Goal: Task Accomplishment & Management: Complete application form

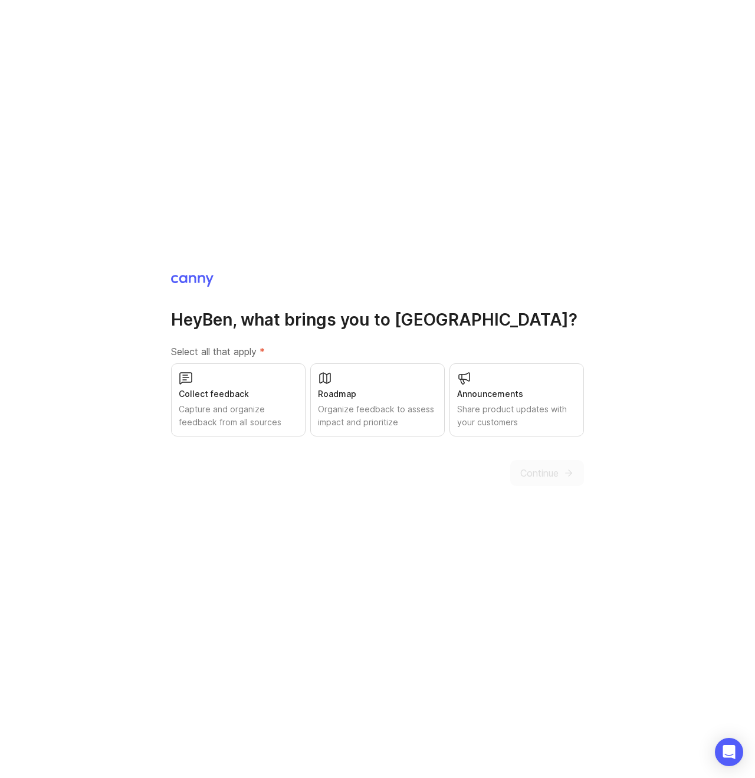
drag, startPoint x: 271, startPoint y: 423, endPoint x: 329, endPoint y: 412, distance: 58.8
click at [272, 422] on div "Capture and organize feedback from all sources" at bounding box center [238, 416] width 119 height 26
click at [374, 408] on div "Organize feedback to assess impact and prioritize" at bounding box center [377, 416] width 119 height 26
click at [522, 408] on div "Share product updates with your customers" at bounding box center [516, 416] width 119 height 26
click at [358, 412] on div "Organize feedback to assess impact and prioritize" at bounding box center [377, 416] width 120 height 26
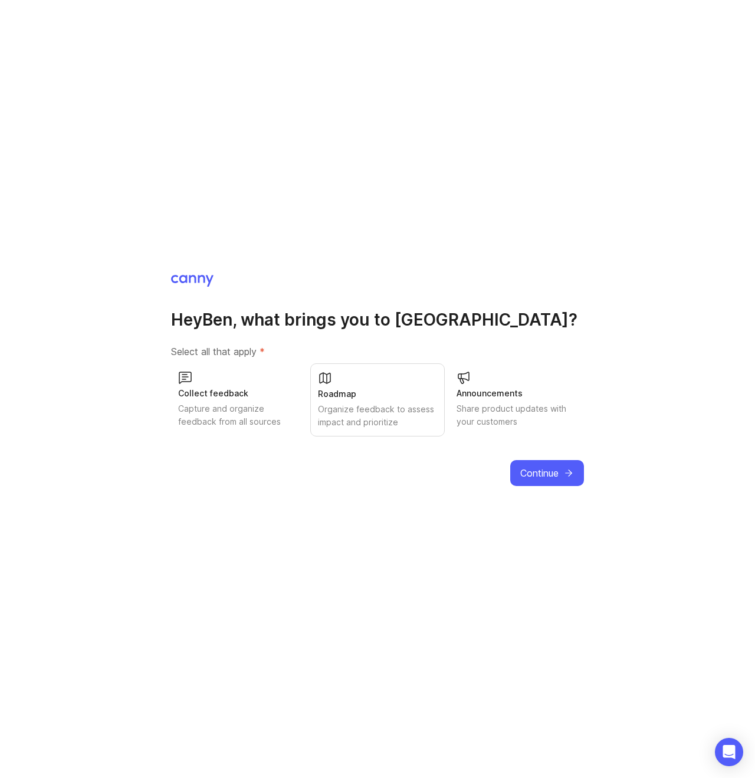
click at [215, 399] on div "Collect feedback" at bounding box center [238, 393] width 120 height 13
click at [506, 408] on div "Share product updates with your customers" at bounding box center [517, 415] width 120 height 26
drag, startPoint x: 554, startPoint y: 469, endPoint x: 475, endPoint y: 473, distance: 78.6
click at [553, 469] on div "Continue" at bounding box center [547, 473] width 74 height 26
click at [192, 427] on div "Capture and organize feedback from all sources" at bounding box center [238, 416] width 119 height 26
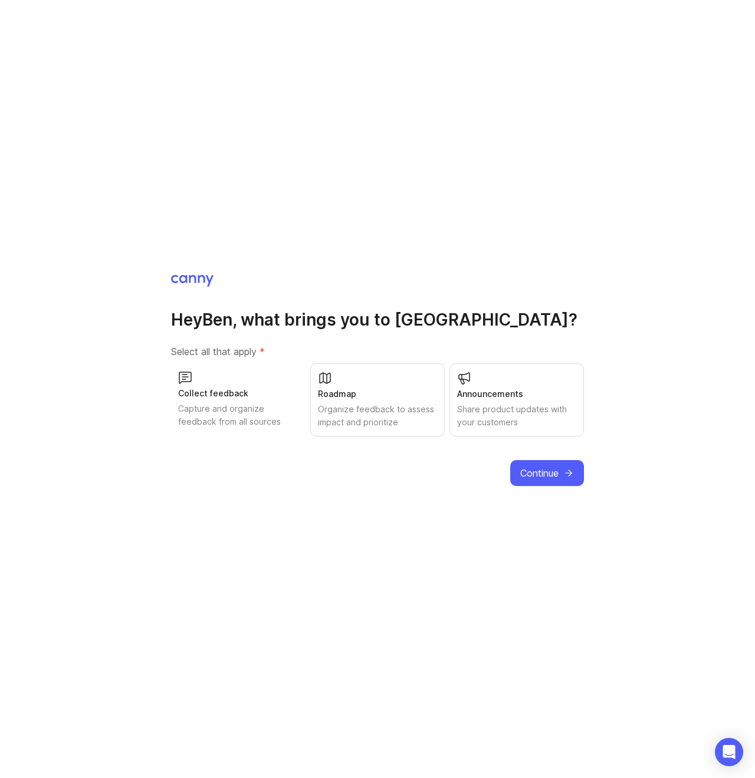
click at [386, 412] on div "Organize feedback to assess impact and prioritize" at bounding box center [377, 416] width 119 height 26
click at [503, 409] on div "Share product updates with your customers" at bounding box center [516, 416] width 119 height 26
click at [552, 466] on span "Continue" at bounding box center [539, 473] width 38 height 14
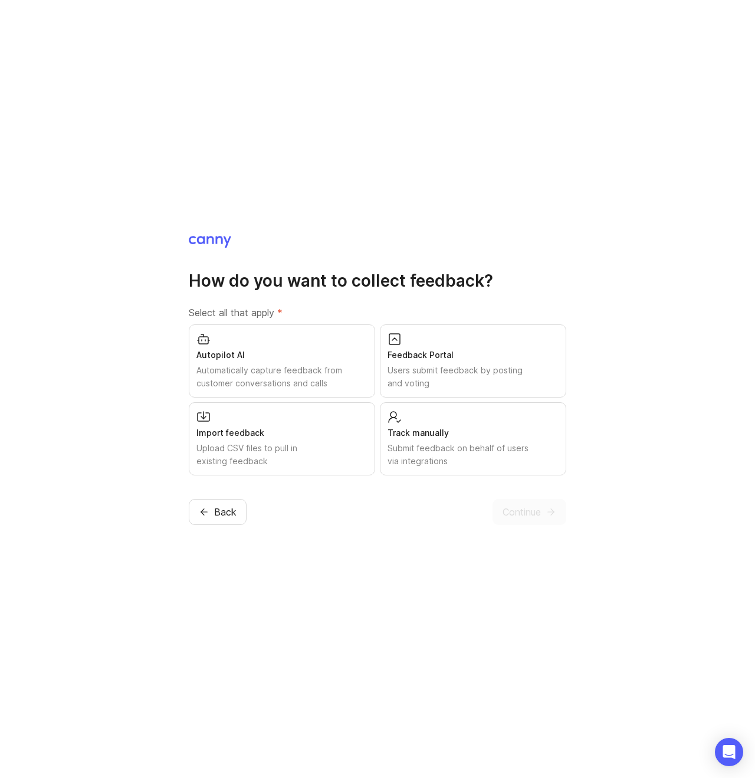
click at [512, 364] on div "Users submit feedback by posting and voting" at bounding box center [473, 377] width 171 height 26
click at [465, 376] on div "Users submit feedback by posting and voting" at bounding box center [473, 376] width 172 height 26
drag, startPoint x: 600, startPoint y: 369, endPoint x: 585, endPoint y: 370, distance: 14.8
click at [591, 370] on div "How do you want to collect feedback? Select all that apply * Autopilot AI Autom…" at bounding box center [377, 389] width 755 height 778
click at [516, 371] on div "Users submit feedback by posting and voting" at bounding box center [473, 377] width 171 height 26
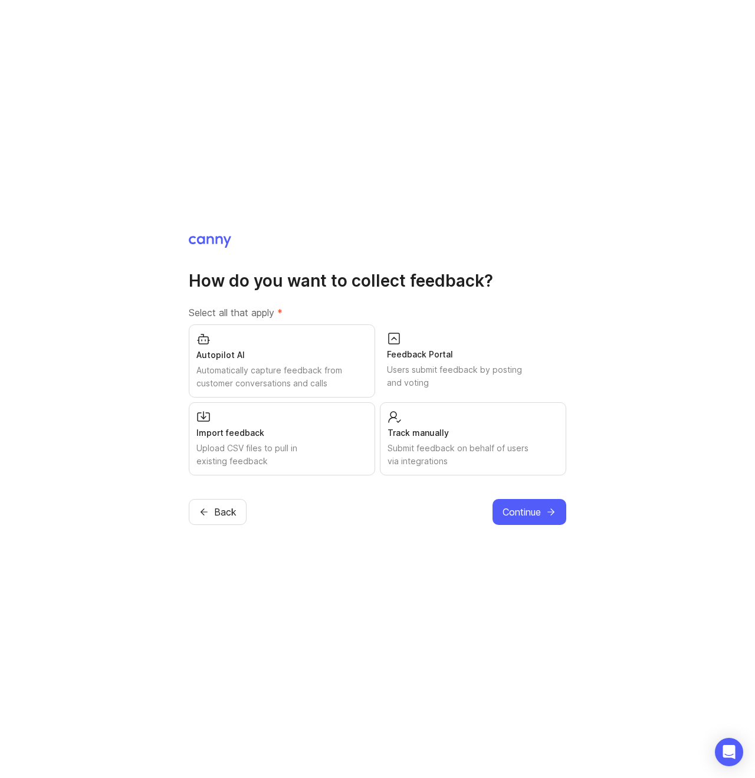
click at [467, 461] on div "Submit feedback on behalf of users via integrations" at bounding box center [473, 455] width 171 height 26
click at [535, 518] on span "Continue" at bounding box center [522, 512] width 38 height 14
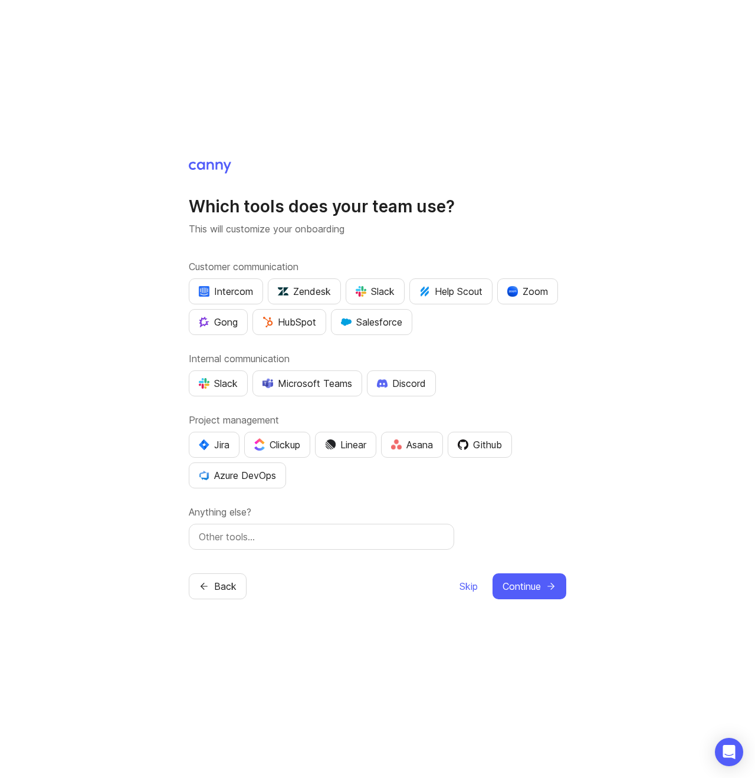
click at [267, 222] on p "This will customize your onboarding" at bounding box center [378, 229] width 378 height 14
click at [89, 371] on div "Which tools does your team use? This will customize your onboarding Customer co…" at bounding box center [377, 389] width 755 height 778
drag, startPoint x: 214, startPoint y: 383, endPoint x: 199, endPoint y: 385, distance: 14.9
click at [214, 384] on div "Slack" at bounding box center [218, 383] width 39 height 14
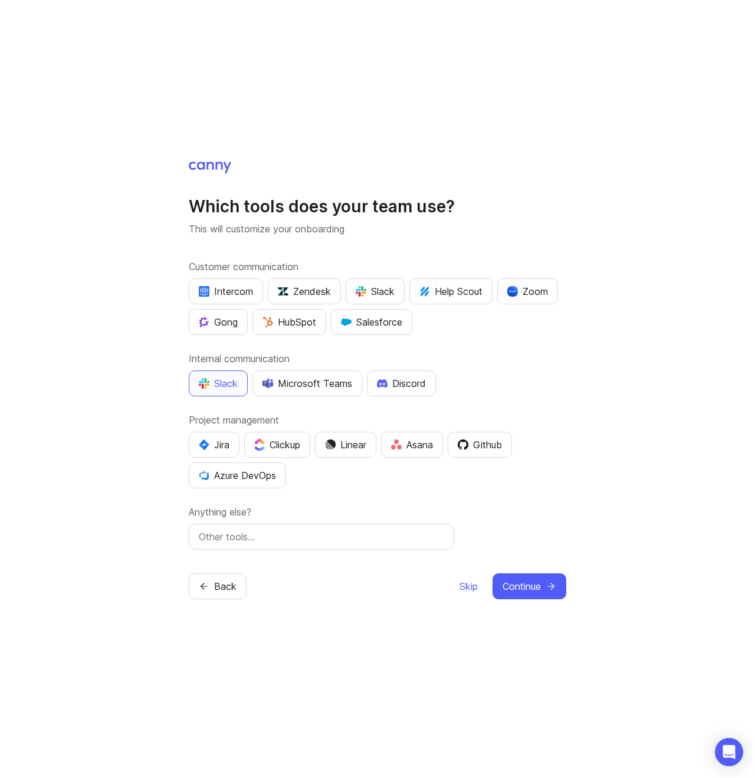
click at [483, 447] on div "Github" at bounding box center [480, 445] width 44 height 14
click at [281, 330] on button "HubSpot" at bounding box center [290, 322] width 74 height 26
click at [558, 594] on button "Continue" at bounding box center [530, 587] width 74 height 26
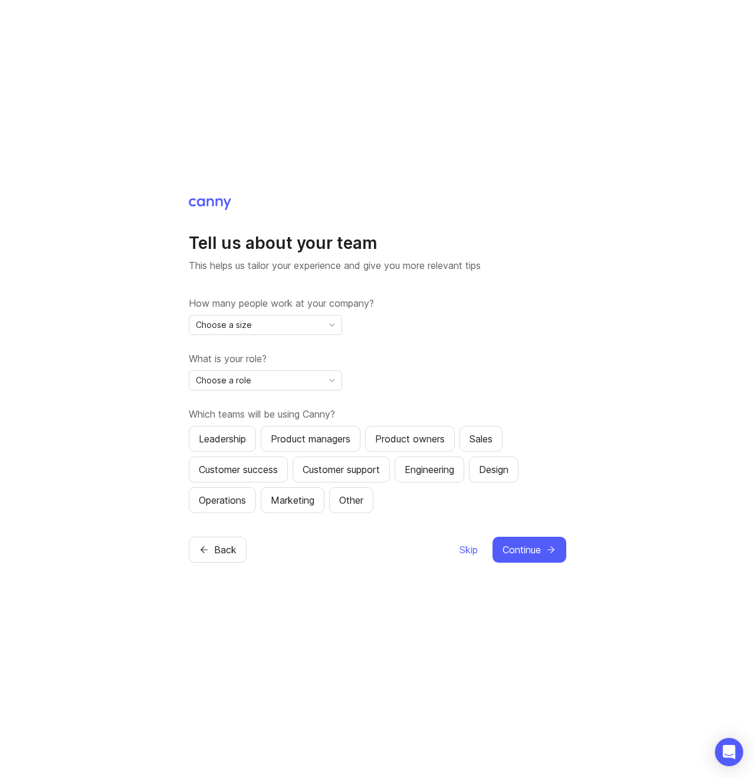
click at [285, 326] on div "Choose a size" at bounding box center [255, 325] width 133 height 19
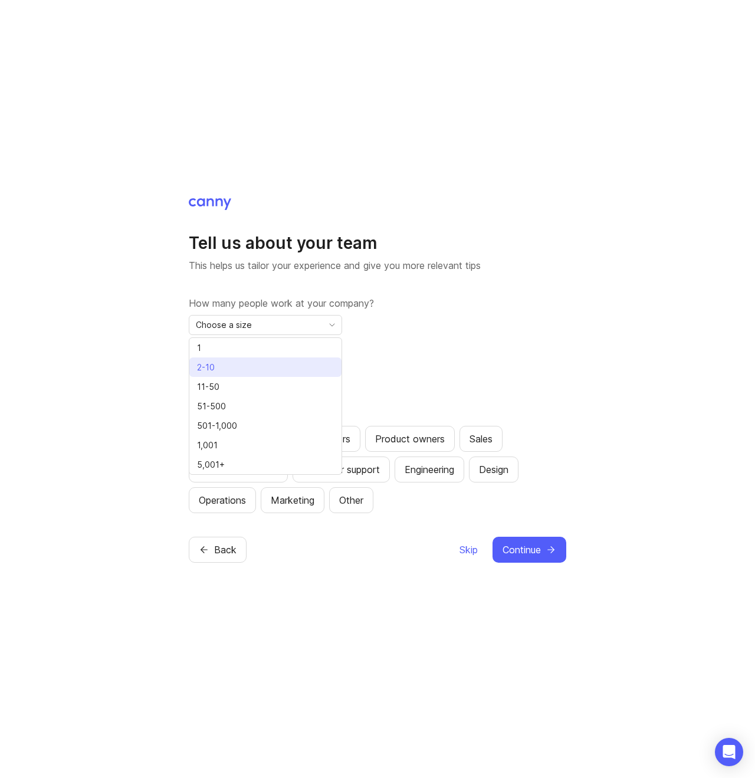
click at [249, 366] on li "2-10" at bounding box center [265, 367] width 152 height 19
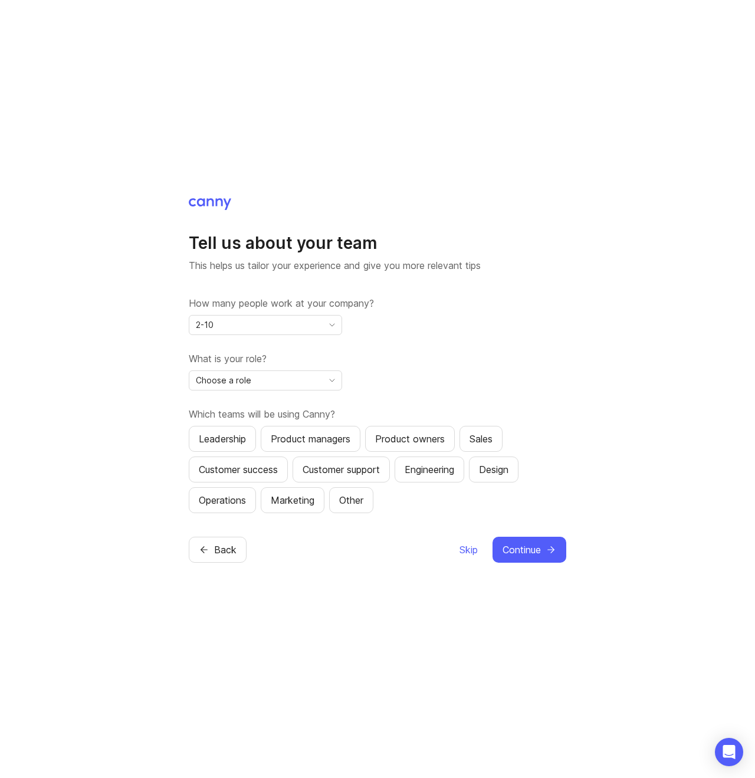
drag, startPoint x: 258, startPoint y: 378, endPoint x: 261, endPoint y: 388, distance: 11.0
click at [258, 378] on div "Choose a role" at bounding box center [255, 380] width 133 height 19
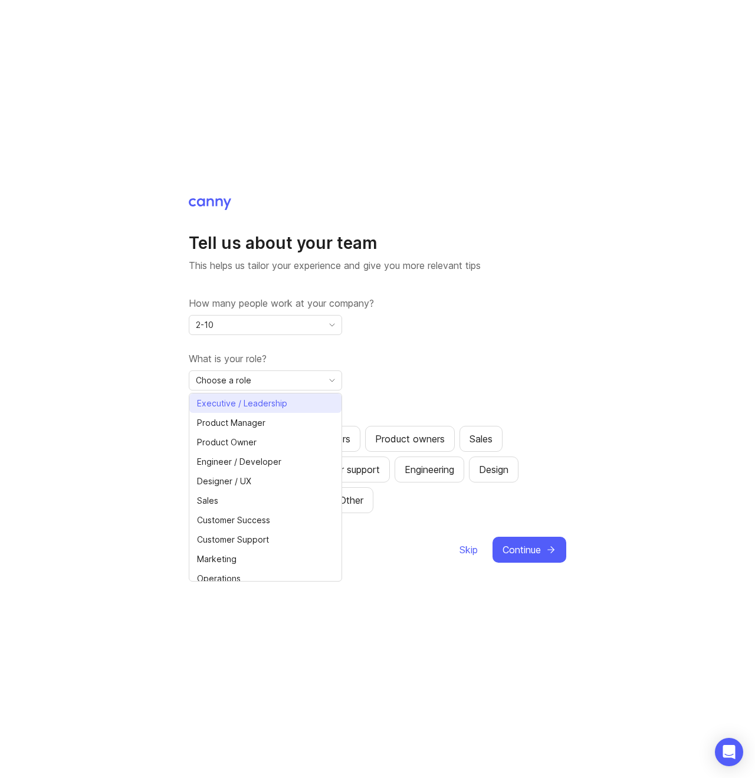
click at [282, 404] on span "Executive / Leadership" at bounding box center [242, 403] width 90 height 13
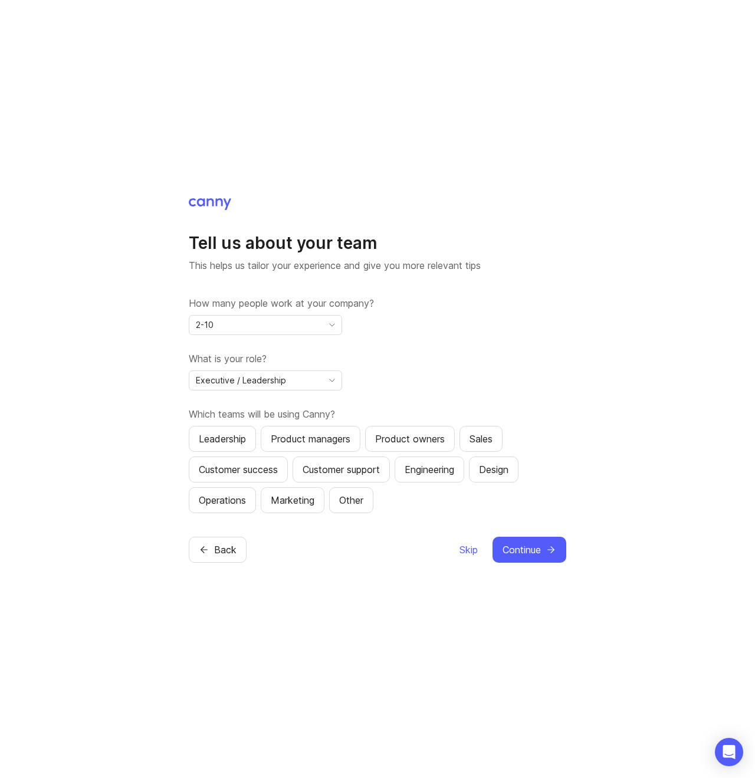
click at [513, 551] on span "Continue" at bounding box center [522, 550] width 38 height 14
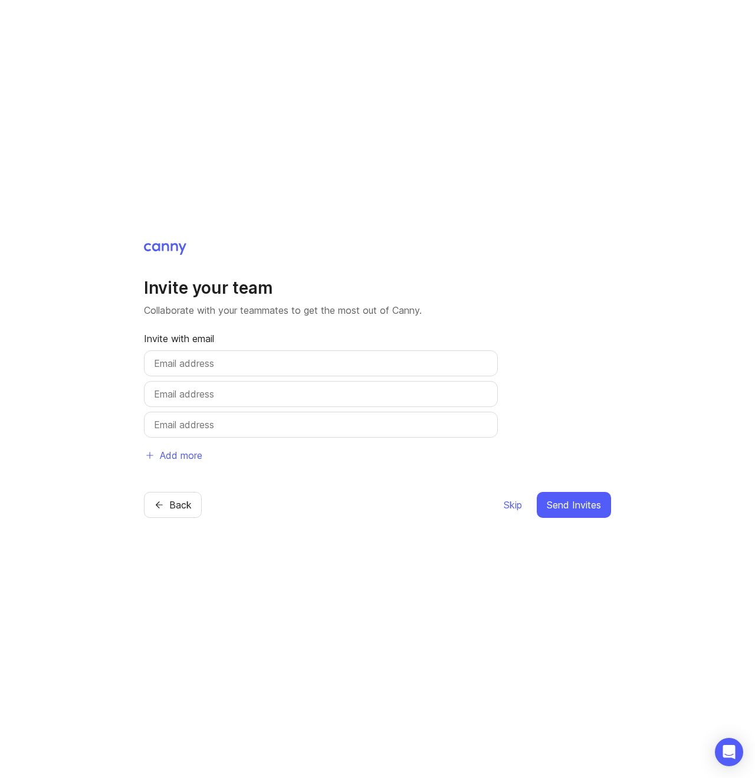
click at [213, 362] on input "text" at bounding box center [321, 363] width 334 height 14
type input "alex.duke@invertase.io"
click at [336, 397] on input "text" at bounding box center [321, 394] width 334 height 14
click at [339, 397] on input "text" at bounding box center [321, 394] width 334 height 14
click at [171, 387] on input "georgina.hesp@invertase.io" at bounding box center [321, 394] width 334 height 14
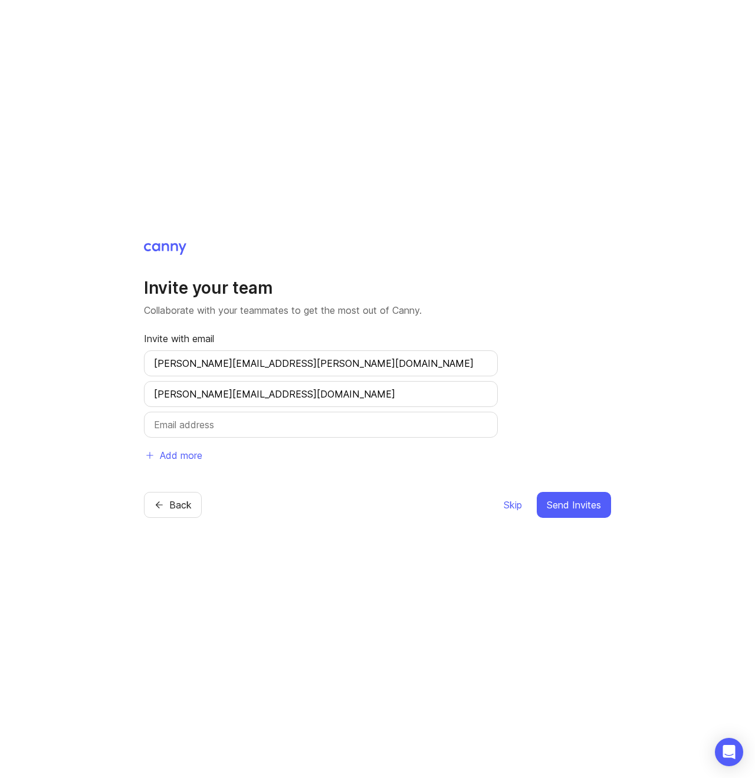
type input "georgina.hesp@invertase.io"
click at [247, 436] on div at bounding box center [321, 425] width 354 height 26
click at [253, 425] on input "text" at bounding box center [321, 425] width 334 height 14
type input "jacob.cable@invertase.io"
click at [586, 512] on button "Send Invites" at bounding box center [574, 505] width 74 height 26
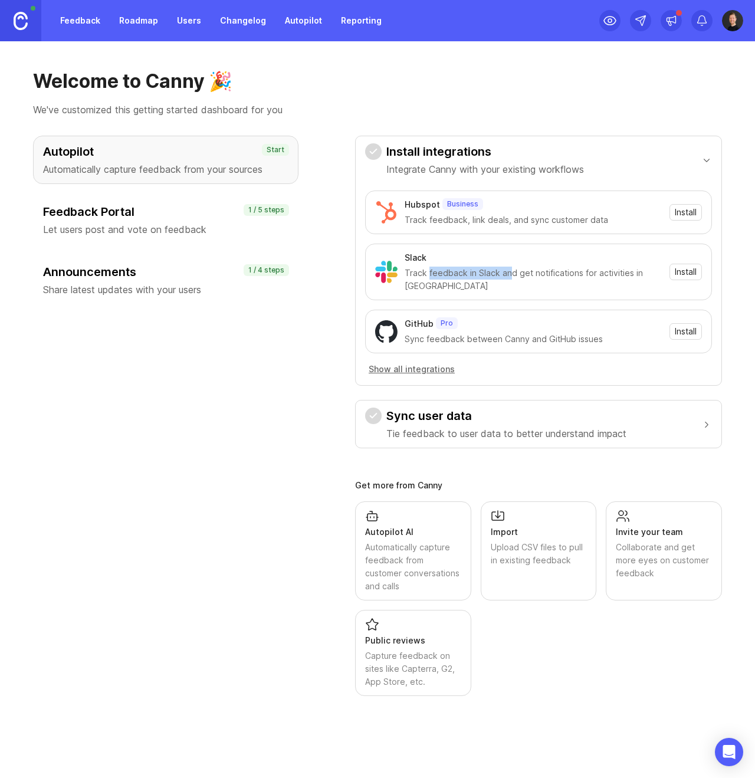
drag, startPoint x: 428, startPoint y: 277, endPoint x: 511, endPoint y: 279, distance: 83.2
click at [511, 279] on div "Track feedback in Slack and get notifications for activities in Canny" at bounding box center [534, 280] width 258 height 26
click at [290, 391] on div "Autopilot Automatically capture feedback from your sources Start Feedback Porta…" at bounding box center [166, 416] width 266 height 561
click at [693, 267] on span "Install" at bounding box center [686, 272] width 22 height 12
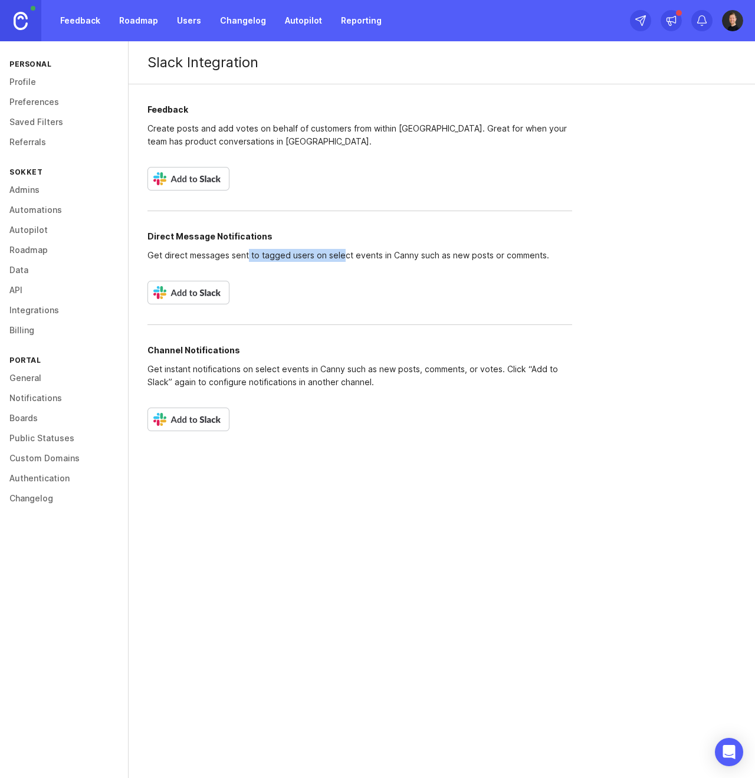
drag, startPoint x: 248, startPoint y: 254, endPoint x: 345, endPoint y: 256, distance: 96.8
click at [343, 256] on p "Get direct messages sent to tagged users on select events in Canny such as new …" at bounding box center [360, 255] width 425 height 13
click at [346, 258] on p "Get direct messages sent to tagged users on select events in Canny such as new …" at bounding box center [360, 255] width 425 height 13
click at [342, 258] on p "Get direct messages sent to tagged users on select events in Canny such as new …" at bounding box center [360, 255] width 425 height 13
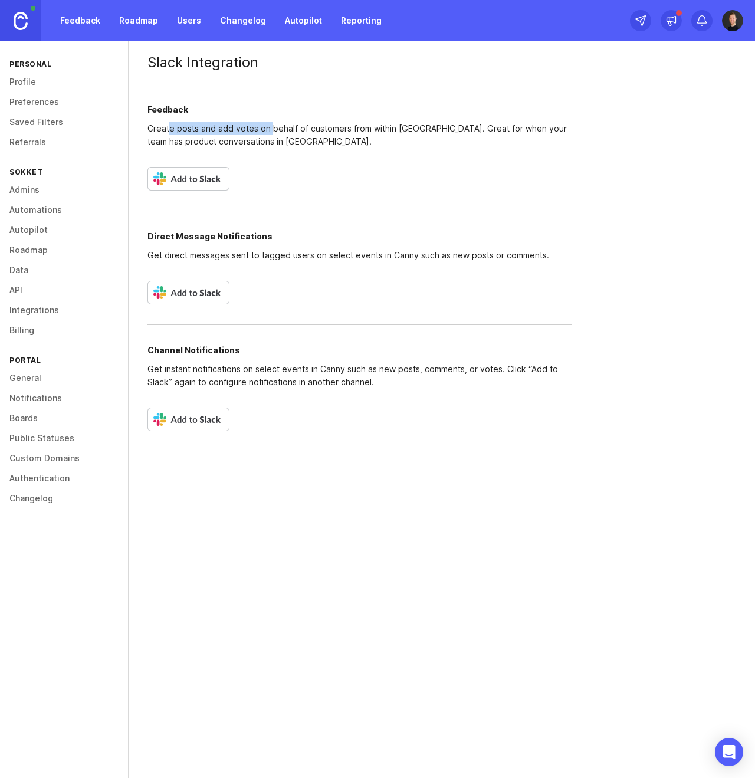
drag, startPoint x: 170, startPoint y: 130, endPoint x: 270, endPoint y: 127, distance: 100.4
click at [270, 127] on p "Create posts and add votes on behalf of customers from within Slack. Great for …" at bounding box center [360, 135] width 425 height 26
click at [268, 127] on p "Create posts and add votes on behalf of customers from within Slack. Great for …" at bounding box center [360, 135] width 425 height 26
click at [270, 133] on p "Create posts and add votes on behalf of customers from within Slack. Great for …" at bounding box center [360, 135] width 425 height 26
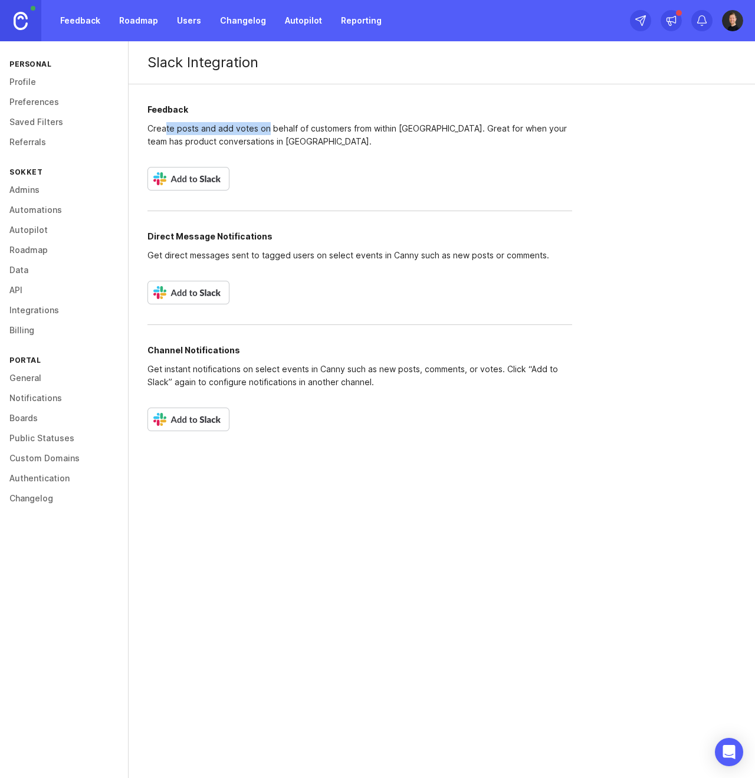
drag, startPoint x: 168, startPoint y: 131, endPoint x: 267, endPoint y: 129, distance: 99.7
click at [267, 129] on p "Create posts and add votes on behalf of customers from within Slack. Great for …" at bounding box center [360, 135] width 425 height 26
drag, startPoint x: 263, startPoint y: 140, endPoint x: 233, endPoint y: 206, distance: 72.4
click at [263, 140] on p "Create posts and add votes on behalf of customers from within Slack. Great for …" at bounding box center [360, 135] width 425 height 26
click at [185, 376] on p "Get instant notifications on select events in Canny such as new posts, comments…" at bounding box center [360, 376] width 425 height 26
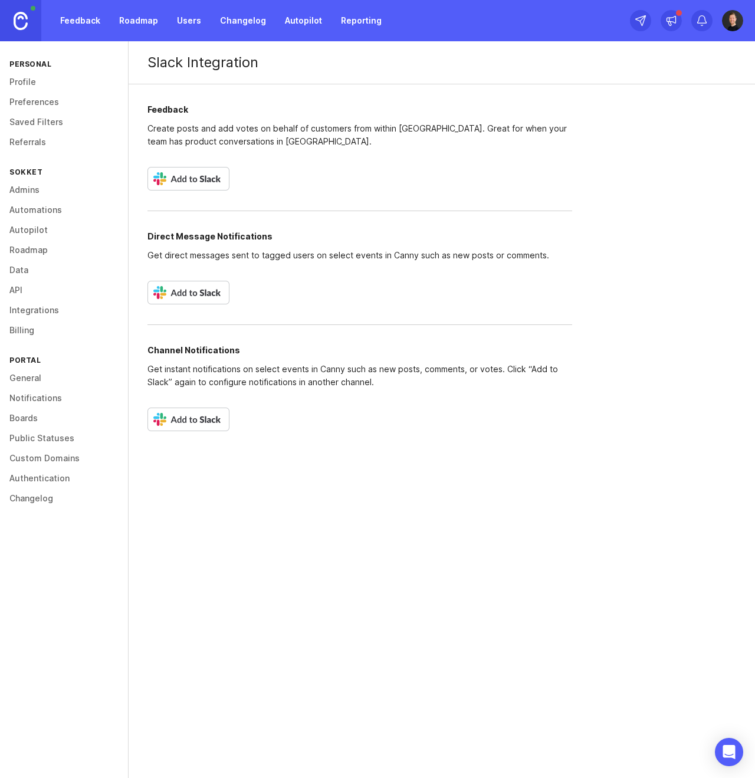
click at [195, 430] on img at bounding box center [189, 420] width 82 height 24
click at [30, 93] on link "Preferences" at bounding box center [64, 102] width 128 height 20
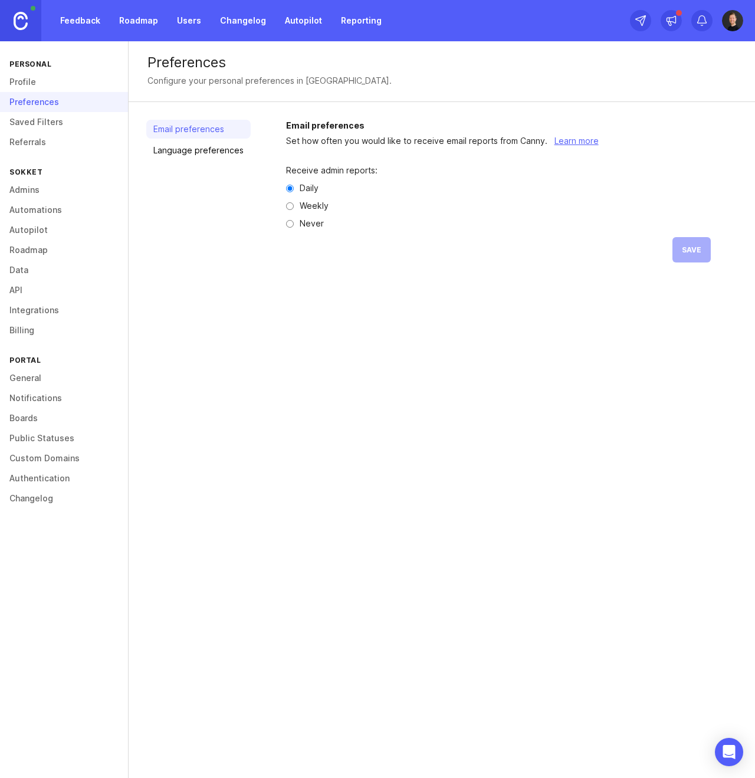
click at [31, 77] on link "Profile" at bounding box center [64, 82] width 128 height 20
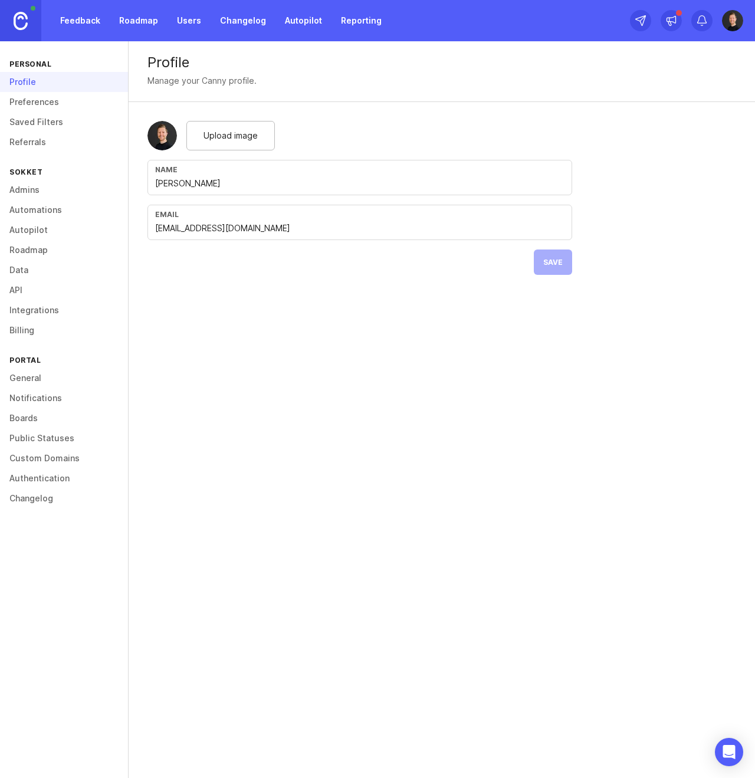
click at [25, 252] on link "Roadmap" at bounding box center [64, 250] width 128 height 20
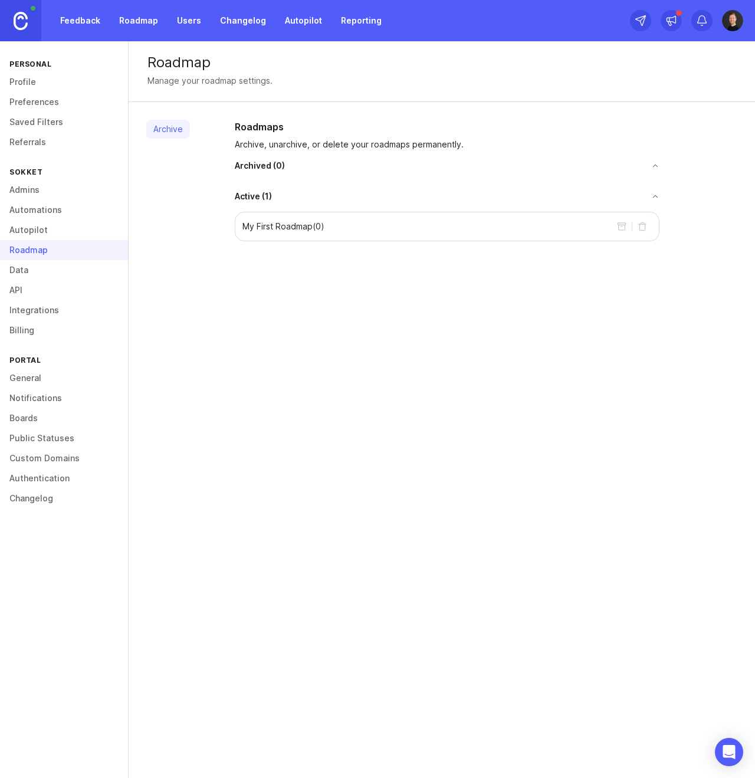
click at [25, 227] on link "Autopilot" at bounding box center [64, 230] width 128 height 20
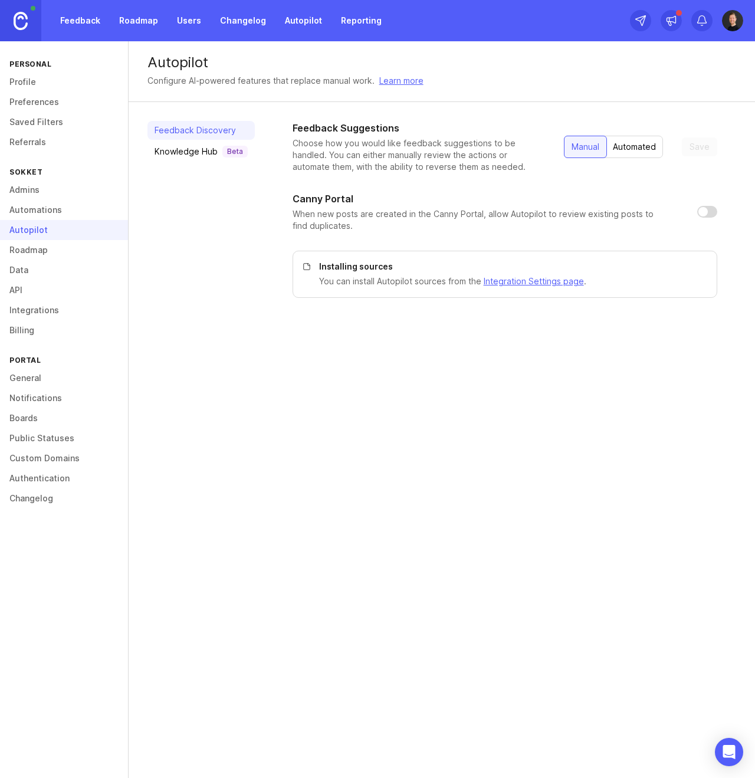
click at [29, 209] on link "Automations" at bounding box center [64, 210] width 128 height 20
click at [27, 258] on link "Roadmap" at bounding box center [64, 250] width 128 height 20
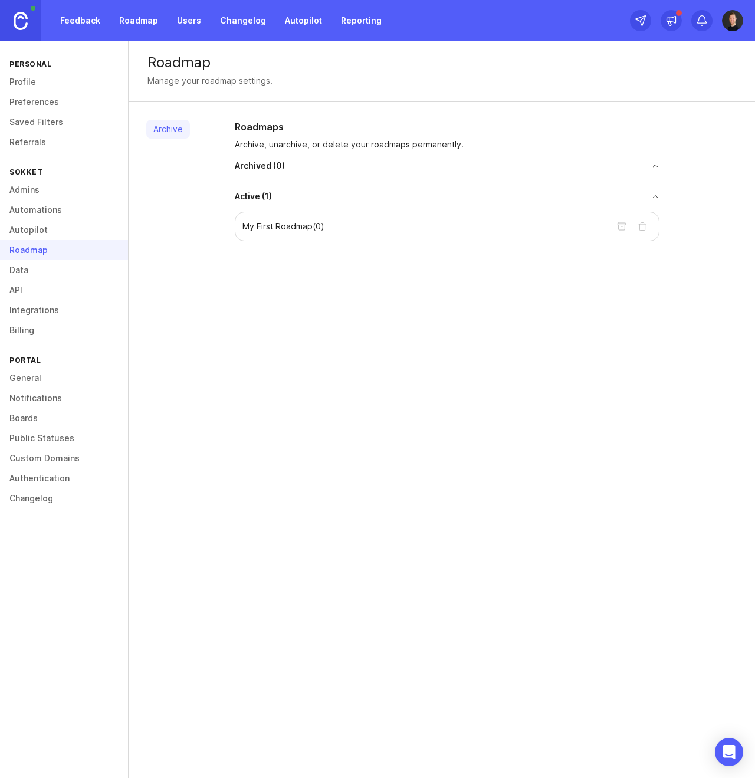
click at [22, 271] on link "Data" at bounding box center [64, 270] width 128 height 20
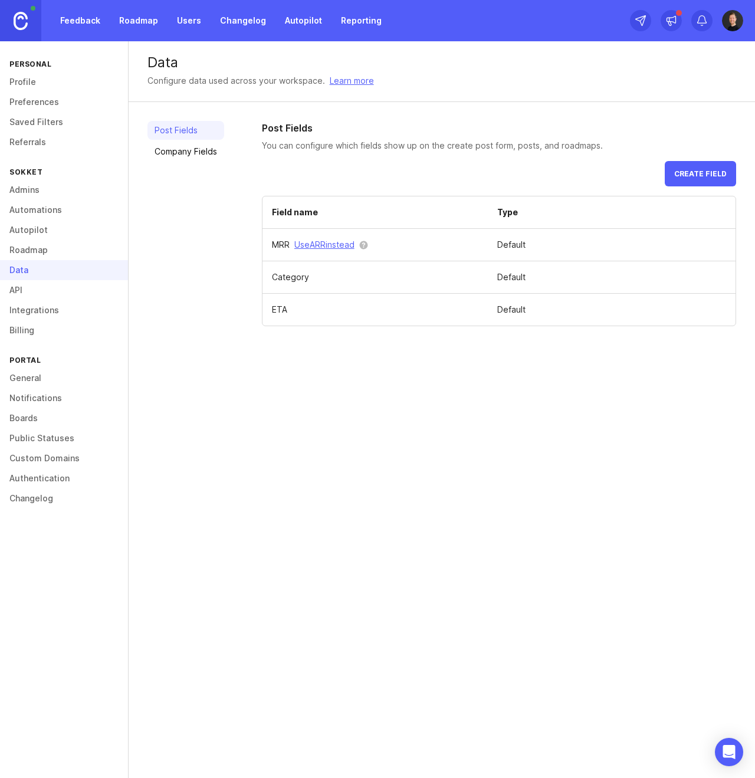
click at [182, 153] on link "Company Fields" at bounding box center [186, 151] width 77 height 19
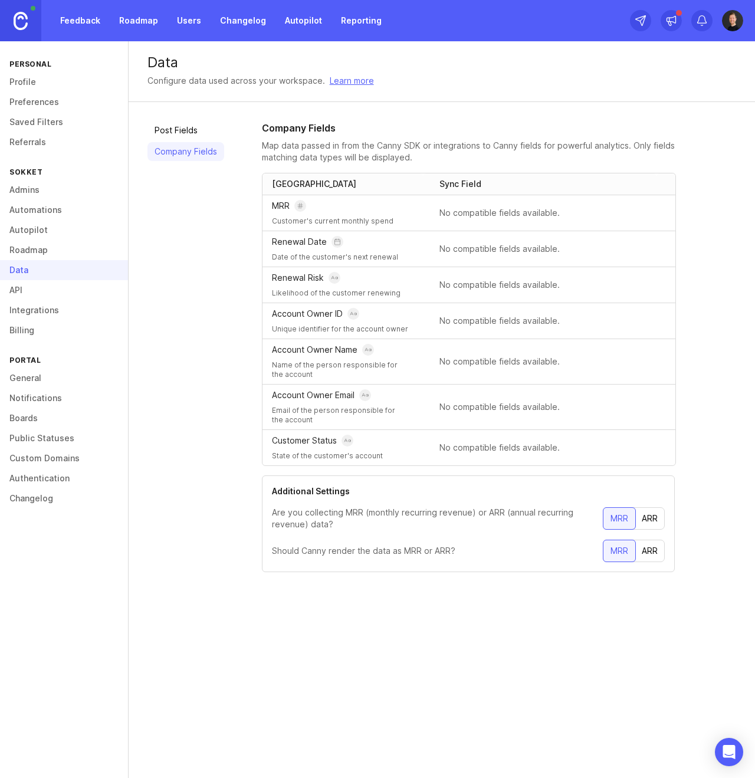
click at [188, 130] on link "Post Fields" at bounding box center [186, 130] width 77 height 19
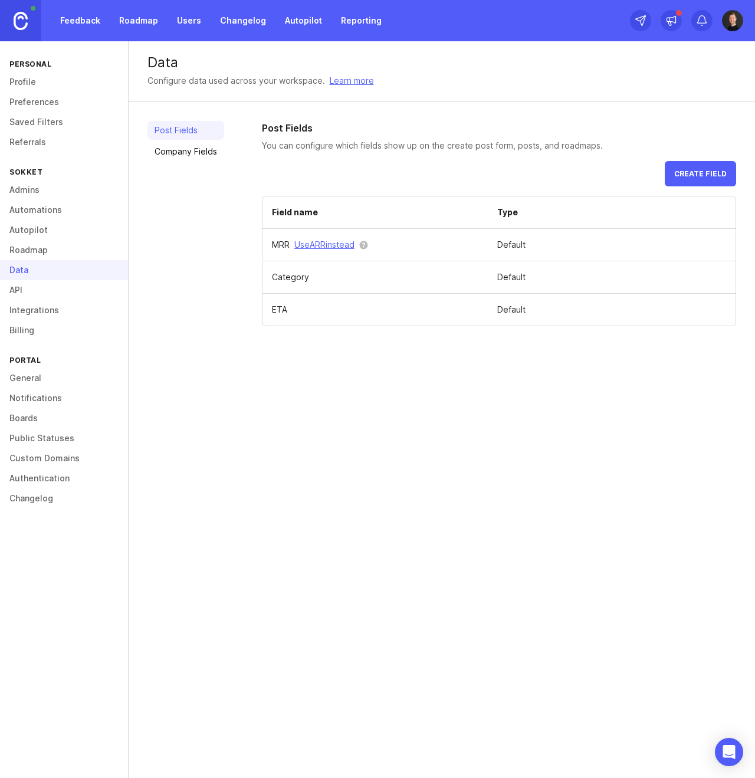
click at [38, 334] on link "Billing" at bounding box center [64, 330] width 128 height 20
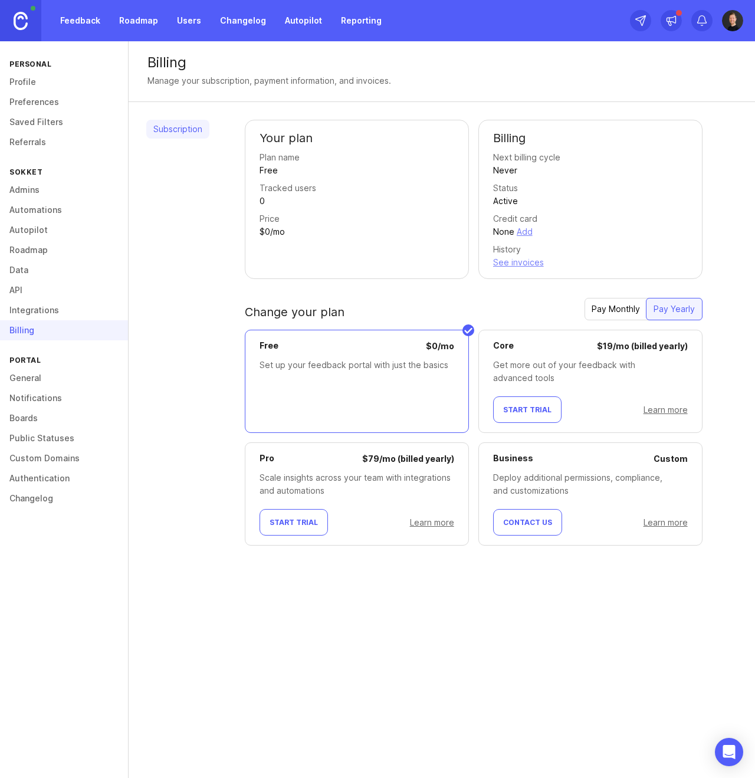
click at [674, 412] on link "Learn more" at bounding box center [666, 410] width 44 height 10
click at [129, 16] on link "Roadmap" at bounding box center [138, 20] width 53 height 21
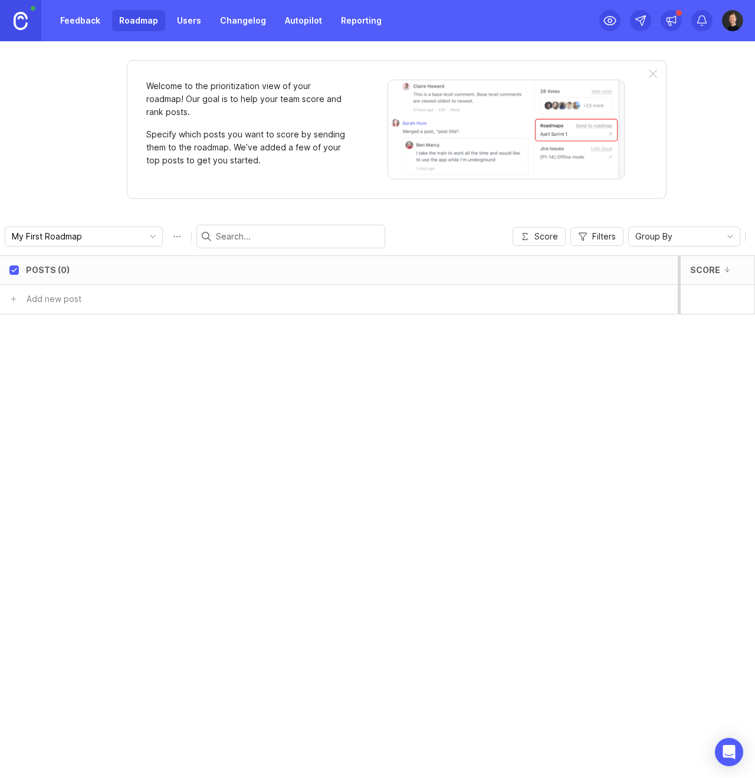
click at [292, 130] on p "Specify which posts you want to score by sending them to the roadmap. We’ve add…" at bounding box center [246, 147] width 201 height 39
click at [82, 233] on input "My First Roadmap" at bounding box center [77, 236] width 130 height 13
click at [73, 263] on span "My First Roadmap" at bounding box center [48, 259] width 70 height 13
click at [143, 238] on icon "toggle icon" at bounding box center [152, 236] width 19 height 9
click at [382, 22] on div "Feedback Roadmap Users Changelog Autopilot Reporting" at bounding box center [377, 20] width 755 height 41
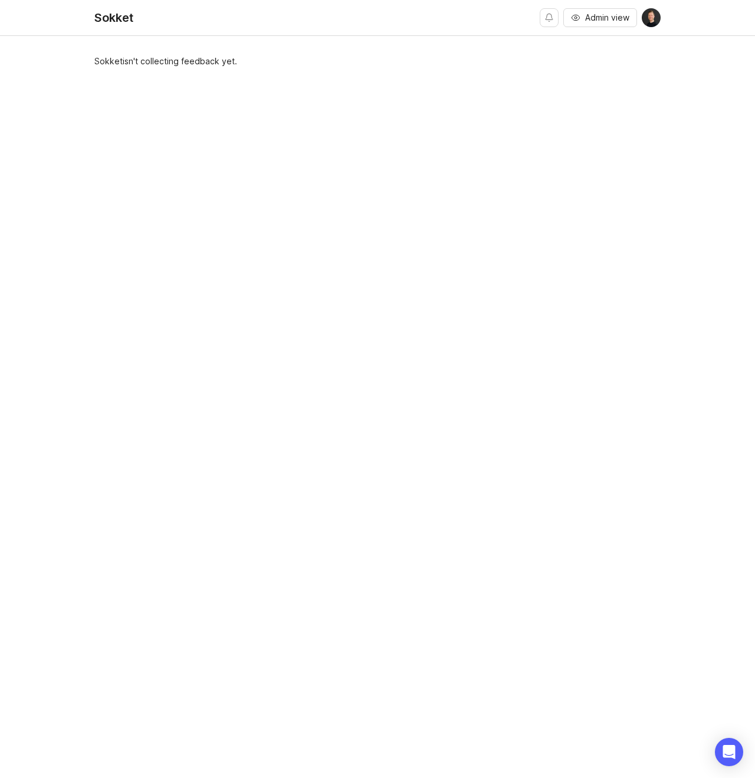
click at [192, 63] on div "Sokket isn't collecting feedback yet." at bounding box center [377, 414] width 566 height 718
click at [190, 63] on div "Sokket isn't collecting feedback yet." at bounding box center [377, 414] width 566 height 718
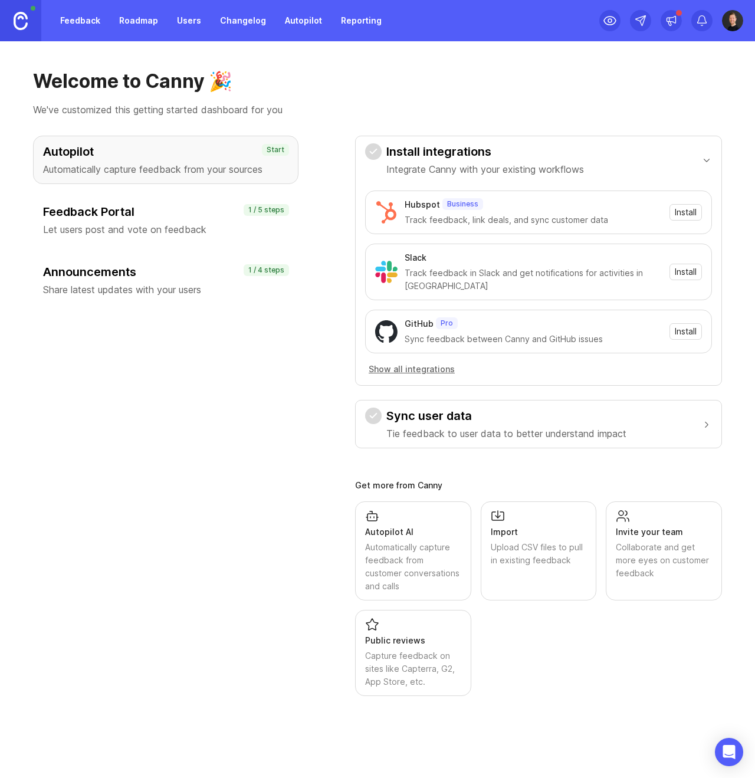
click at [455, 431] on p "Tie feedback to user data to better understand impact" at bounding box center [507, 434] width 240 height 14
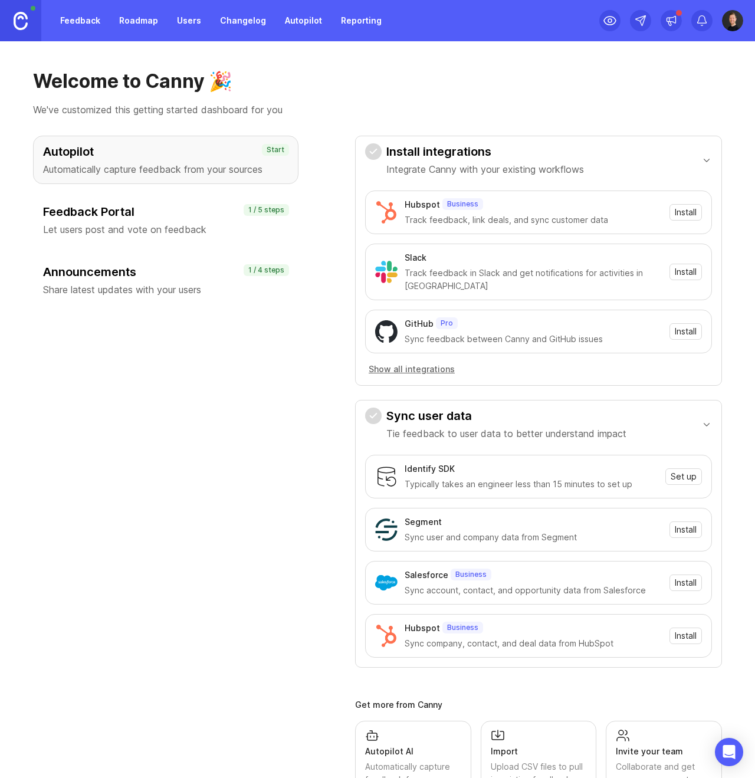
click at [456, 430] on p "Tie feedback to user data to better understand impact" at bounding box center [507, 434] width 240 height 14
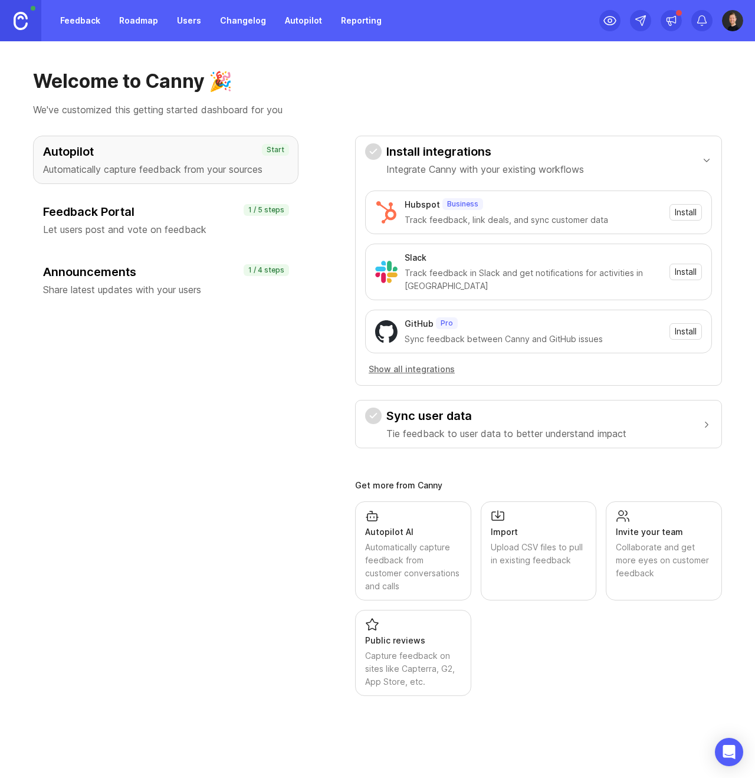
click at [67, 19] on link "Feedback" at bounding box center [80, 20] width 54 height 21
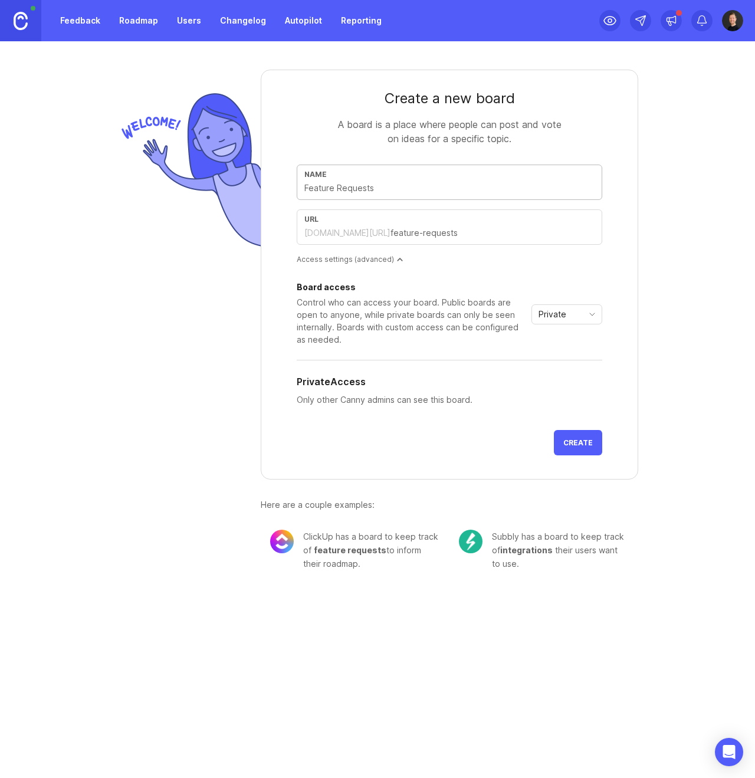
click at [355, 191] on input "text" at bounding box center [449, 188] width 290 height 13
click at [671, 270] on div "Create a new board A board is a place where people can post and vote on ideas f…" at bounding box center [377, 315] width 755 height 548
click at [347, 315] on div "Control who can access your board. Public boards are open to anyone, while priv…" at bounding box center [412, 321] width 230 height 50
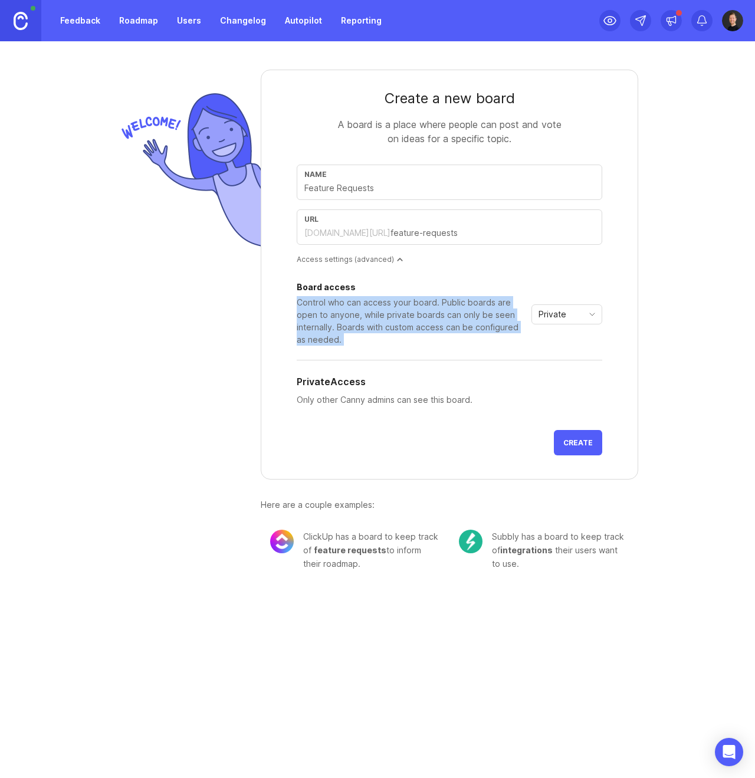
drag, startPoint x: 347, startPoint y: 314, endPoint x: 226, endPoint y: 333, distance: 122.5
click at [347, 315] on div "Control who can access your board. Public boards are open to anyone, while priv…" at bounding box center [412, 321] width 230 height 50
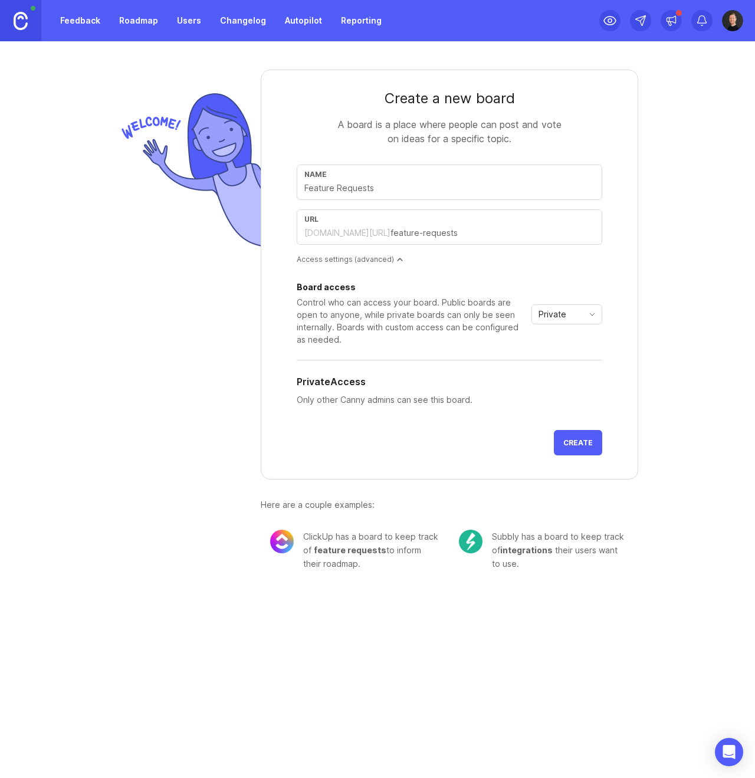
click at [220, 335] on div at bounding box center [189, 330] width 144 height 520
click at [341, 189] on input "text" at bounding box center [449, 188] width 290 height 13
click at [345, 223] on div "url" at bounding box center [449, 219] width 290 height 9
click at [351, 238] on div "[DOMAIN_NAME][URL]" at bounding box center [347, 233] width 86 height 12
click at [400, 256] on div "Access settings (advanced)" at bounding box center [450, 259] width 306 height 10
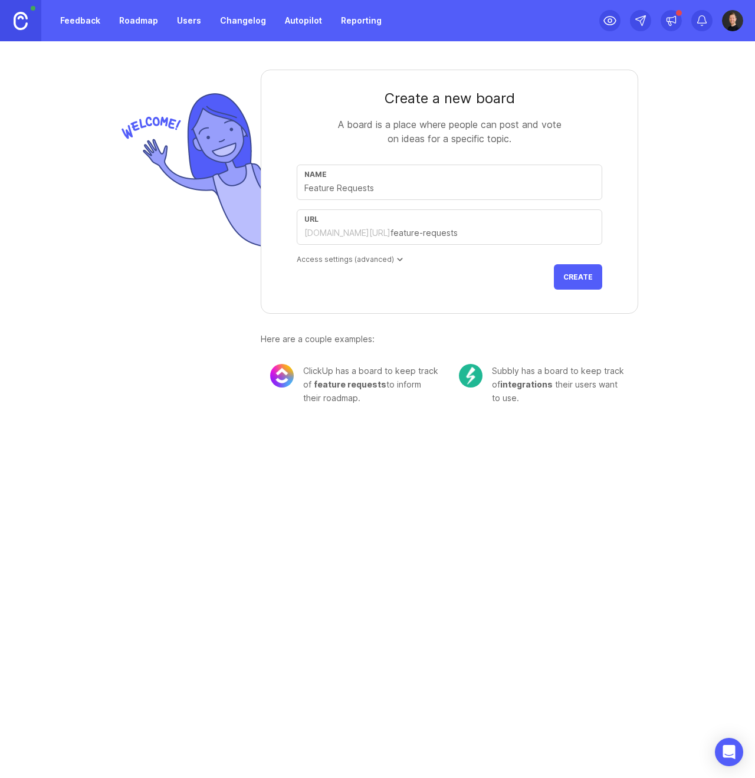
click at [400, 256] on div "Access settings (advanced)" at bounding box center [450, 259] width 306 height 10
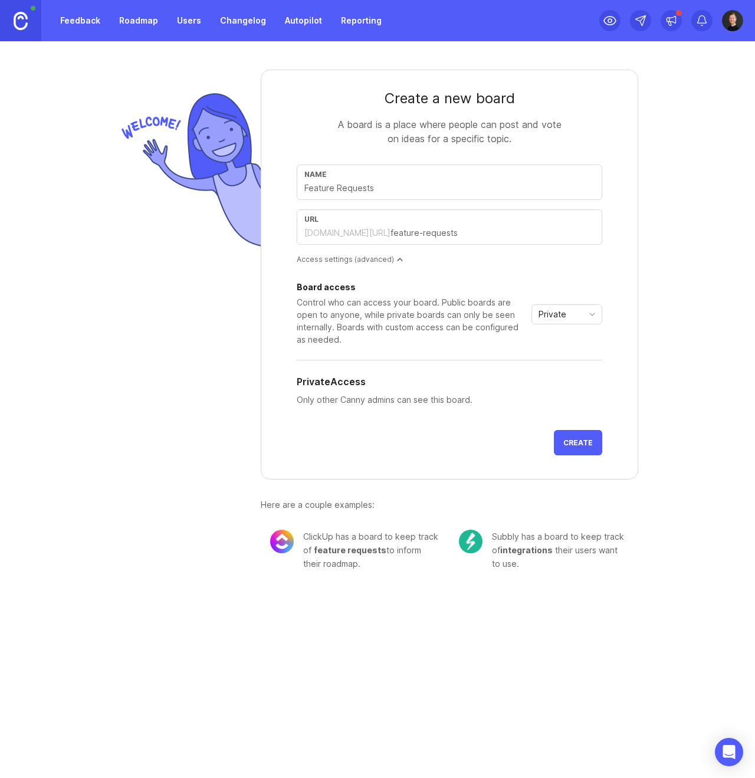
click at [565, 314] on span "Private" at bounding box center [553, 314] width 28 height 13
click at [398, 330] on div "Control who can access your board. Public boards are open to anyone, while priv…" at bounding box center [412, 321] width 230 height 50
click at [391, 227] on input "text" at bounding box center [493, 233] width 204 height 13
click at [456, 233] on input "text" at bounding box center [493, 233] width 204 height 13
click at [391, 230] on input "text" at bounding box center [493, 233] width 204 height 13
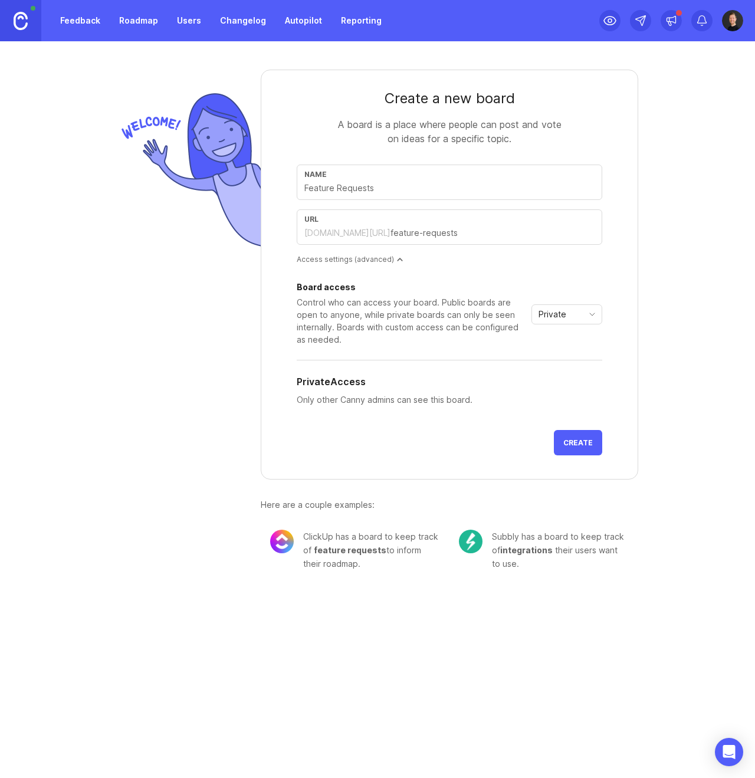
drag, startPoint x: 405, startPoint y: 632, endPoint x: 253, endPoint y: 523, distance: 186.9
click at [405, 631] on div "Feedback Roadmap Users Changelog Autopilot Reporting Create a new board A board…" at bounding box center [377, 389] width 755 height 778
drag, startPoint x: 392, startPoint y: 530, endPoint x: 372, endPoint y: 553, distance: 30.5
click at [351, 553] on div "ClickUp has a board to keep track of feature requests to inform their roadmap." at bounding box center [371, 550] width 137 height 41
click at [358, 554] on span "feature requests" at bounding box center [350, 550] width 73 height 10
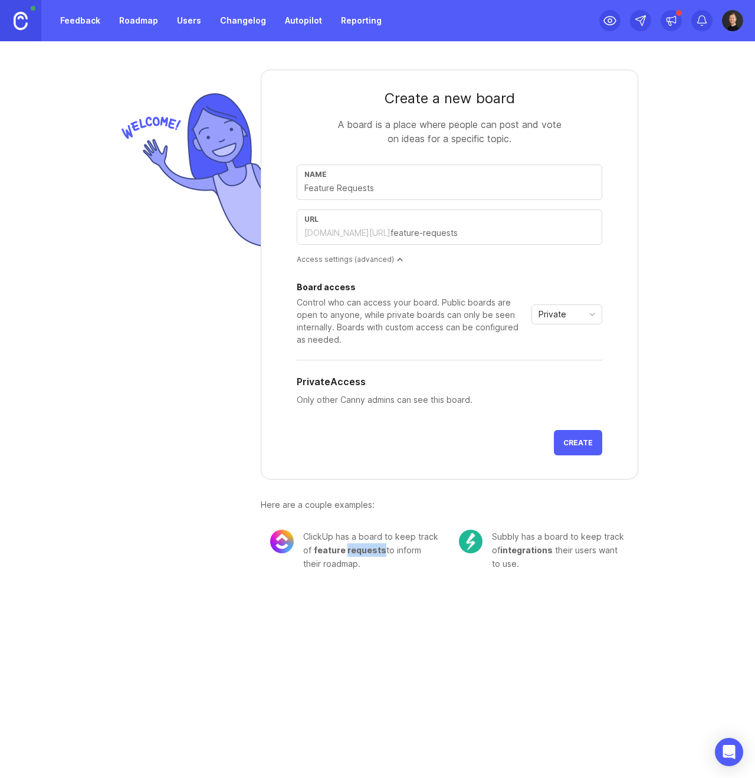
click at [358, 554] on span "feature requests" at bounding box center [350, 550] width 73 height 10
click at [366, 579] on div "ClickUp has a board to keep track of feature requests to inform their roadmap." at bounding box center [355, 550] width 189 height 60
click at [93, 21] on link "Feedback" at bounding box center [80, 20] width 54 height 21
click at [161, 326] on div at bounding box center [189, 330] width 144 height 520
click at [124, 22] on link "Roadmap" at bounding box center [138, 20] width 53 height 21
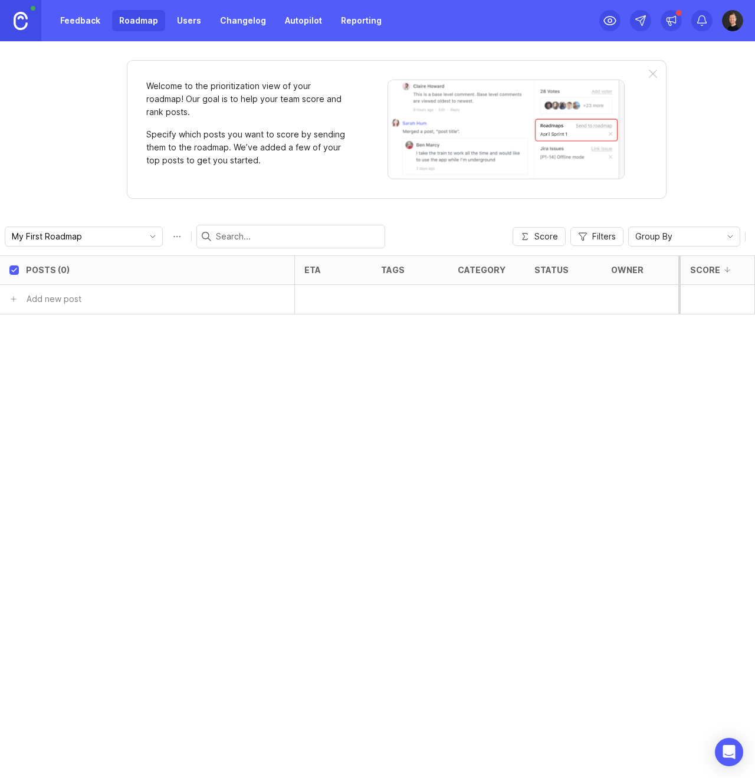
click at [88, 24] on link "Feedback" at bounding box center [80, 20] width 54 height 21
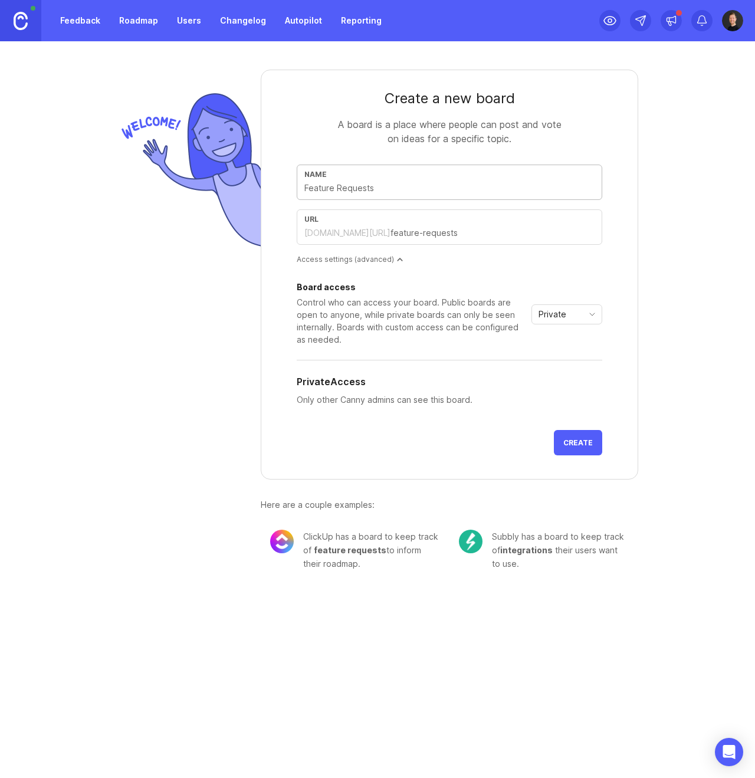
click at [194, 21] on link "Users" at bounding box center [189, 20] width 38 height 21
click at [239, 14] on link "Changelog" at bounding box center [243, 20] width 60 height 21
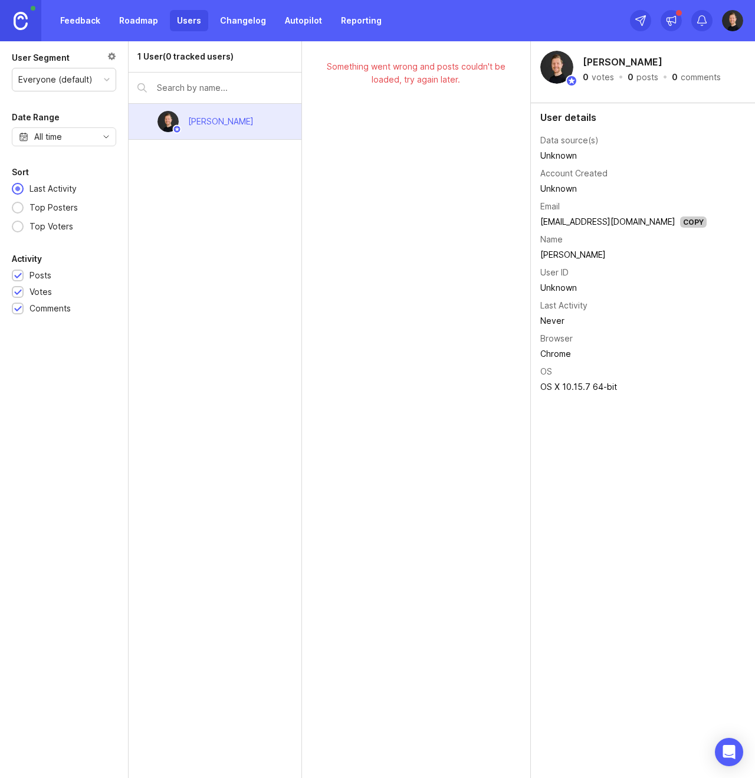
click at [254, 22] on link "Changelog" at bounding box center [243, 20] width 60 height 21
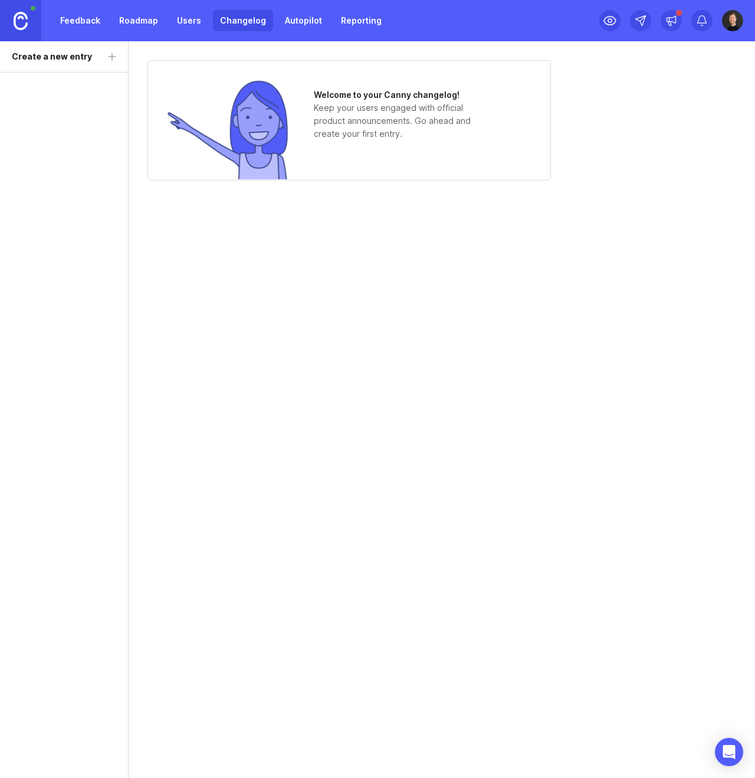
click at [304, 19] on link "Autopilot" at bounding box center [303, 20] width 51 height 21
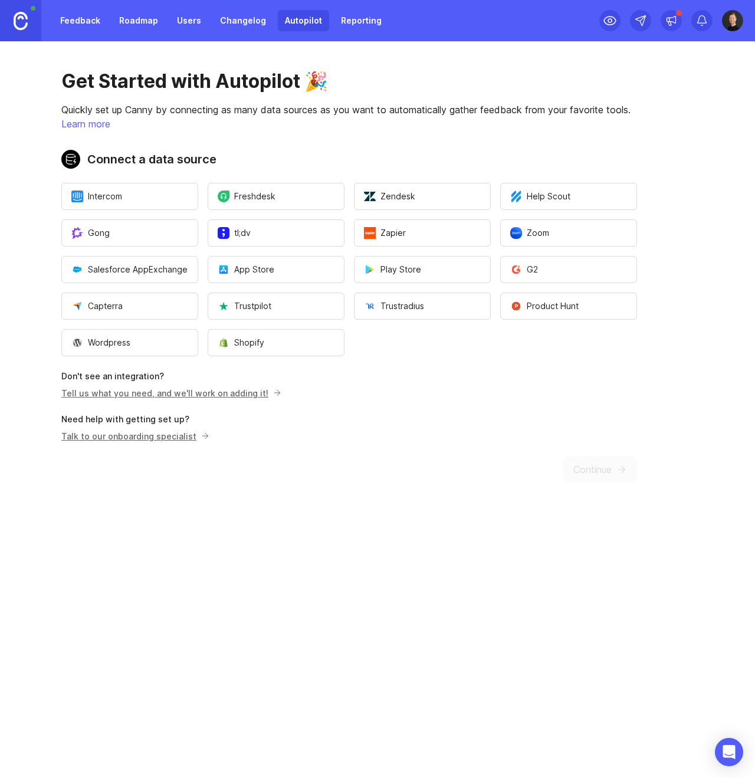
click at [342, 18] on link "Reporting" at bounding box center [361, 20] width 55 height 21
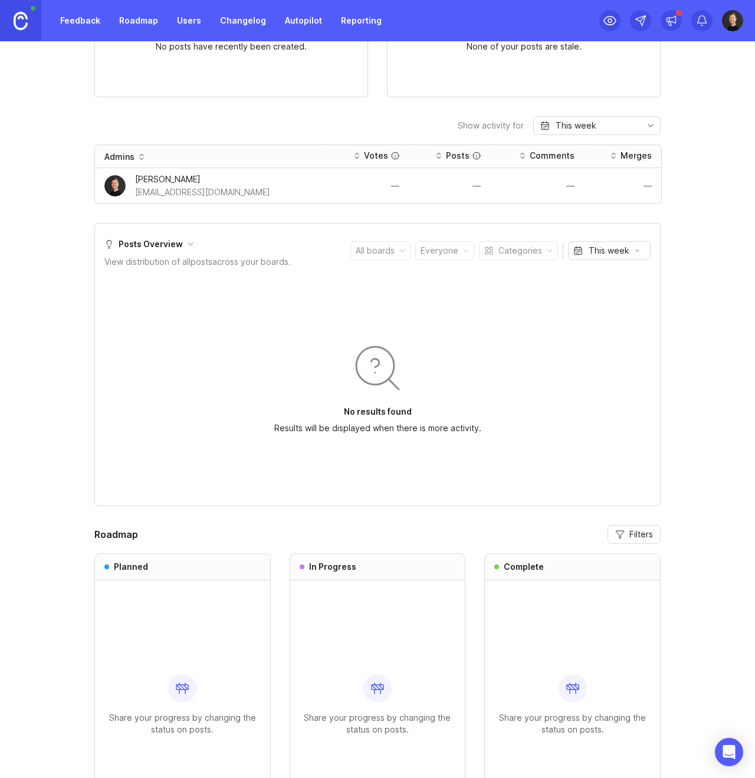
scroll to position [344, 0]
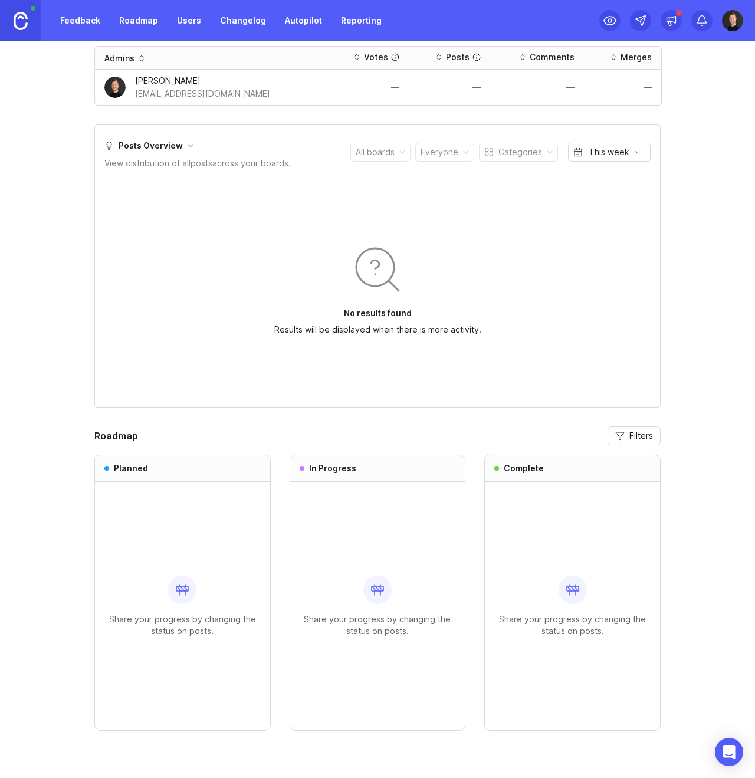
click at [256, 427] on header "Roadmap Filters" at bounding box center [377, 436] width 566 height 19
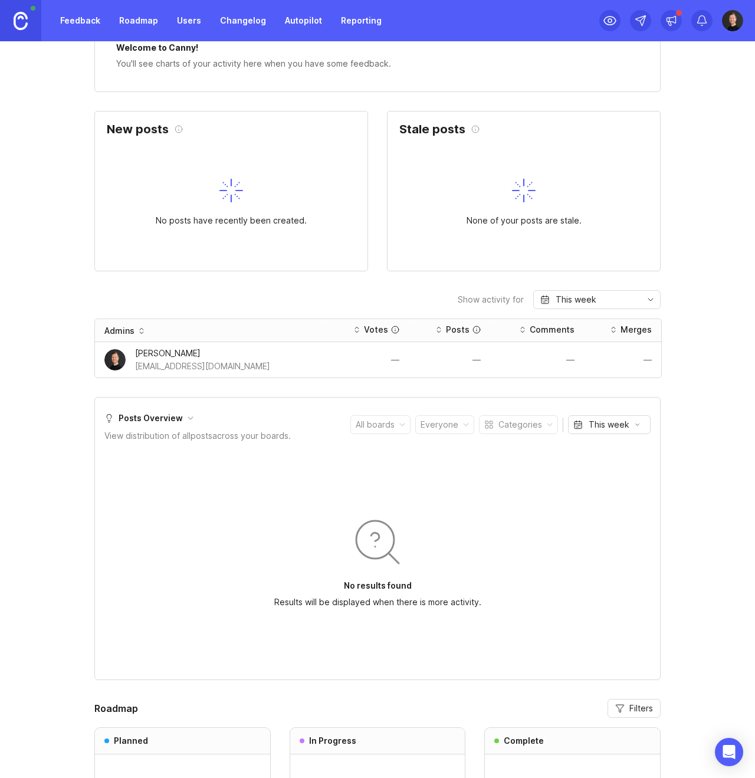
scroll to position [0, 0]
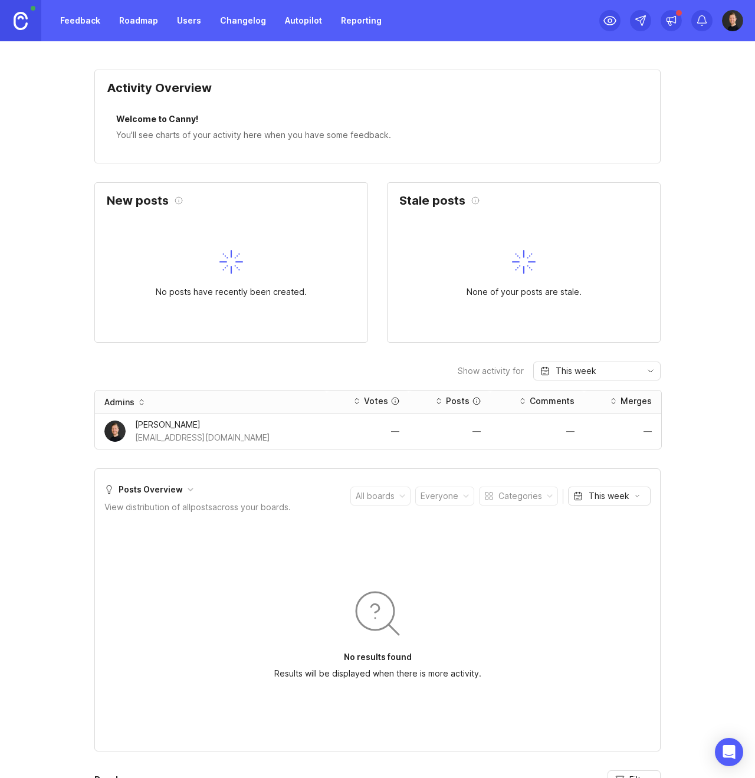
click at [78, 19] on link "Feedback" at bounding box center [80, 20] width 54 height 21
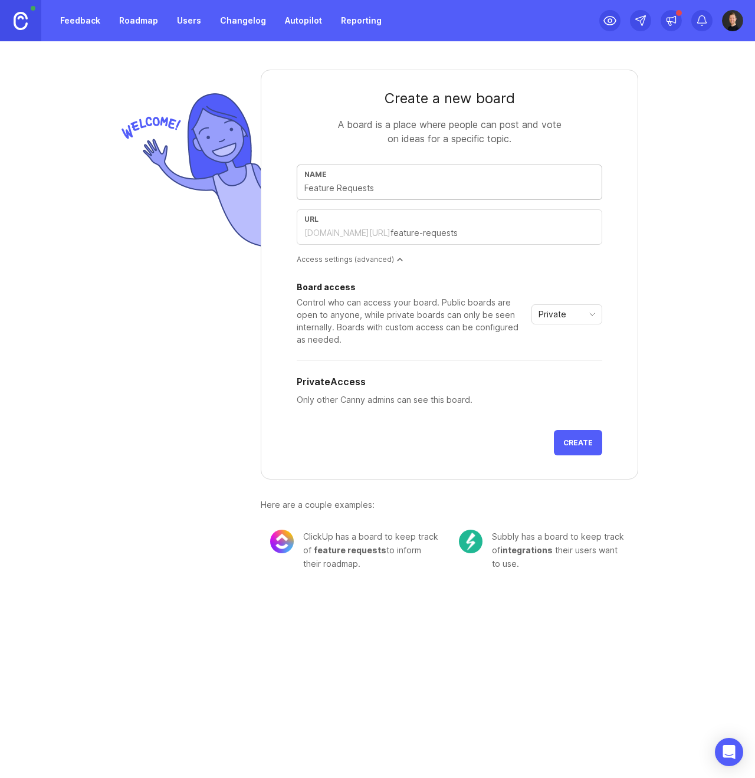
click at [190, 17] on link "Users" at bounding box center [189, 20] width 38 height 21
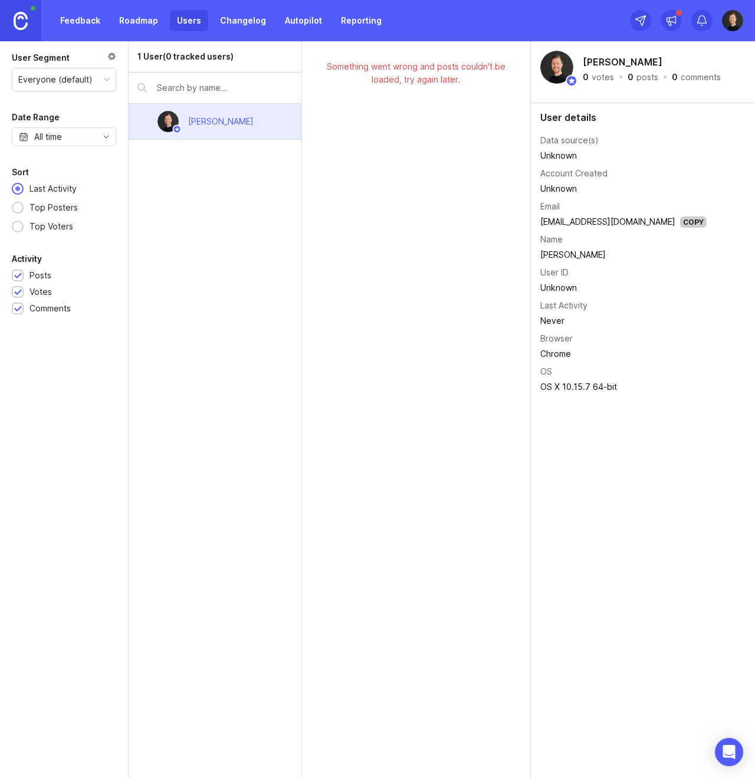
click at [136, 19] on link "Roadmap" at bounding box center [138, 20] width 53 height 21
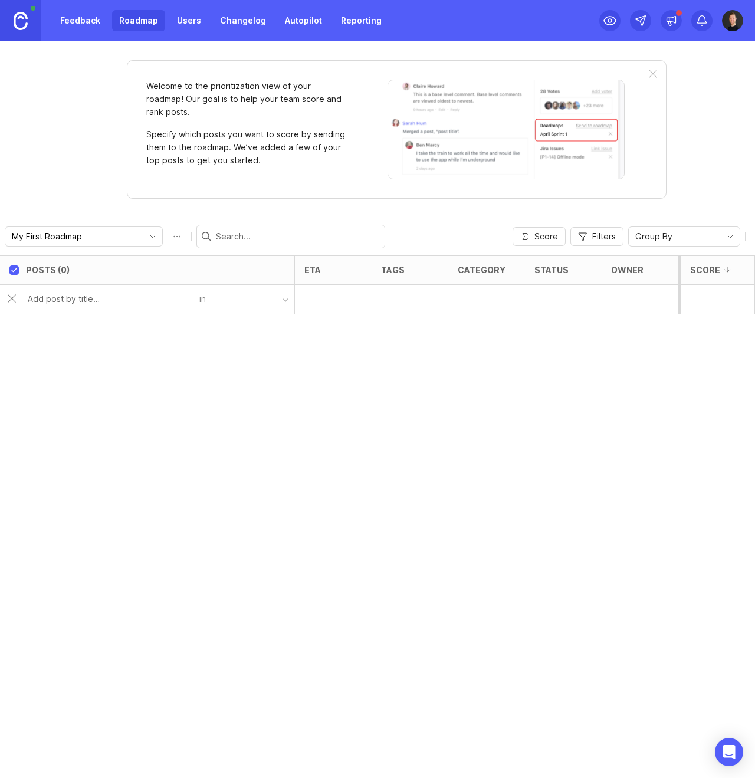
click at [261, 301] on button "button" at bounding box center [250, 299] width 89 height 17
click at [283, 301] on div "button" at bounding box center [286, 300] width 6 height 6
click at [186, 293] on input "text" at bounding box center [110, 299] width 165 height 13
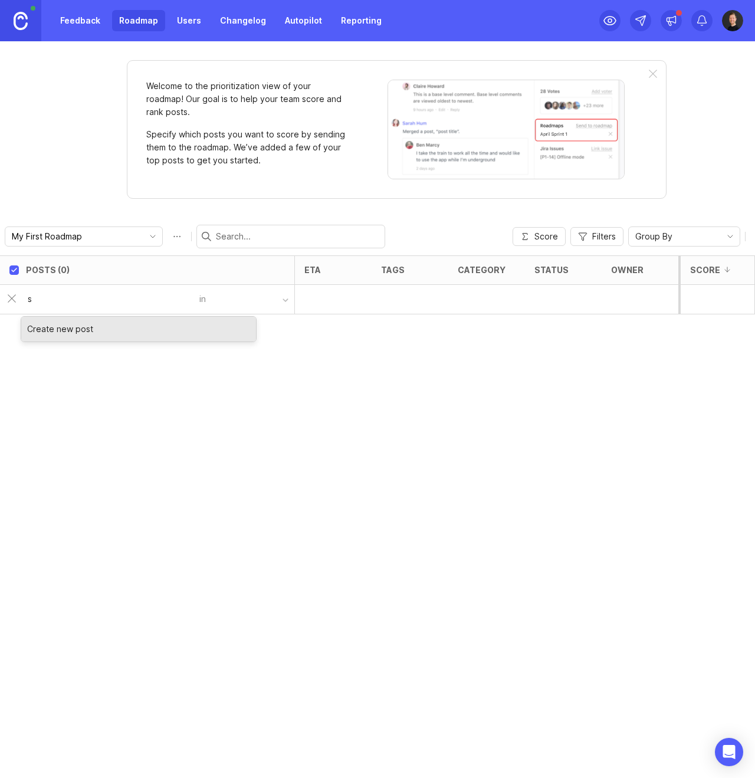
type input "s"
click at [266, 297] on button "button" at bounding box center [250, 299] width 89 height 17
drag, startPoint x: 292, startPoint y: 298, endPoint x: 160, endPoint y: 292, distance: 131.8
click at [286, 299] on button "button" at bounding box center [250, 299] width 89 height 17
click at [66, 289] on div "s" at bounding box center [110, 299] width 179 height 22
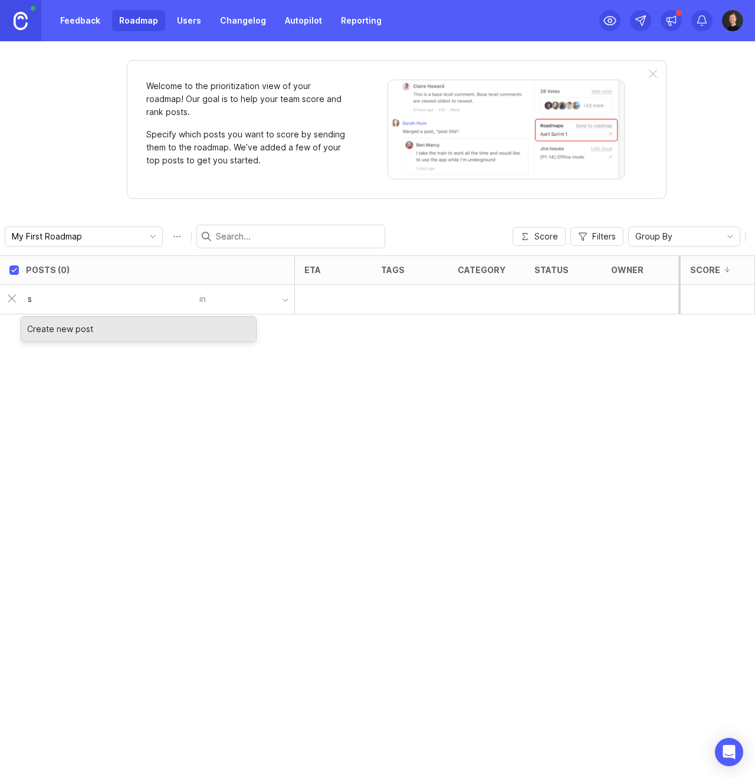
click at [54, 296] on input "s" at bounding box center [110, 299] width 165 height 13
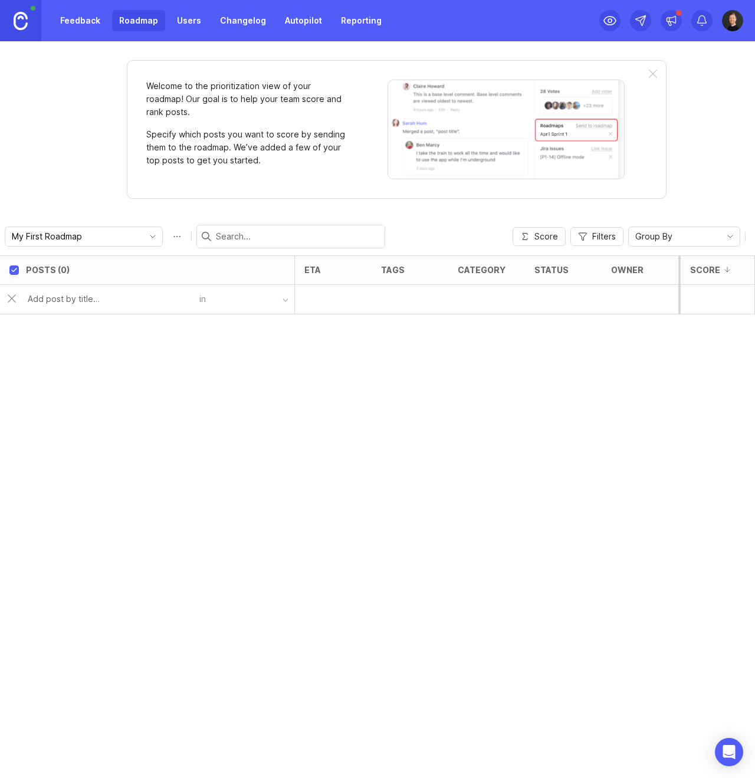
click at [188, 447] on div "Posts (0) eta tags category status owner board Impact Votes Effort Score in" at bounding box center [377, 517] width 755 height 523
click at [672, 22] on icon at bounding box center [672, 21] width 12 height 12
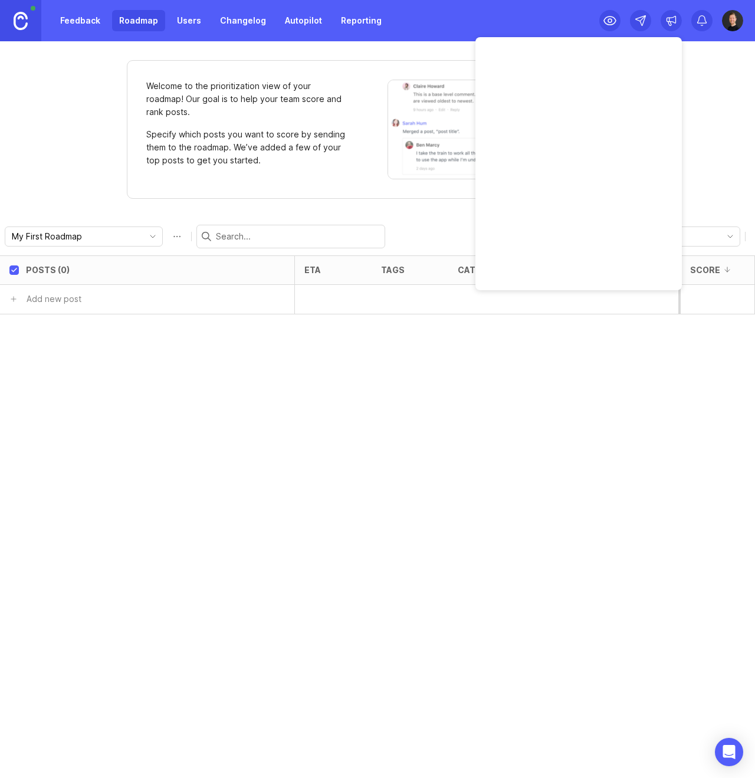
click at [731, 24] on img at bounding box center [732, 20] width 21 height 21
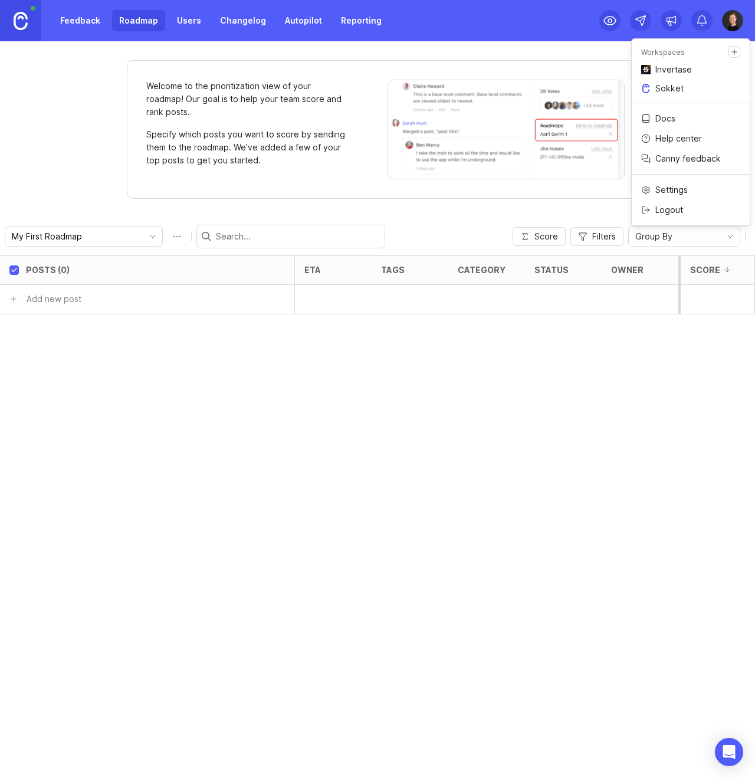
click at [651, 88] on link "Sokket" at bounding box center [691, 88] width 118 height 19
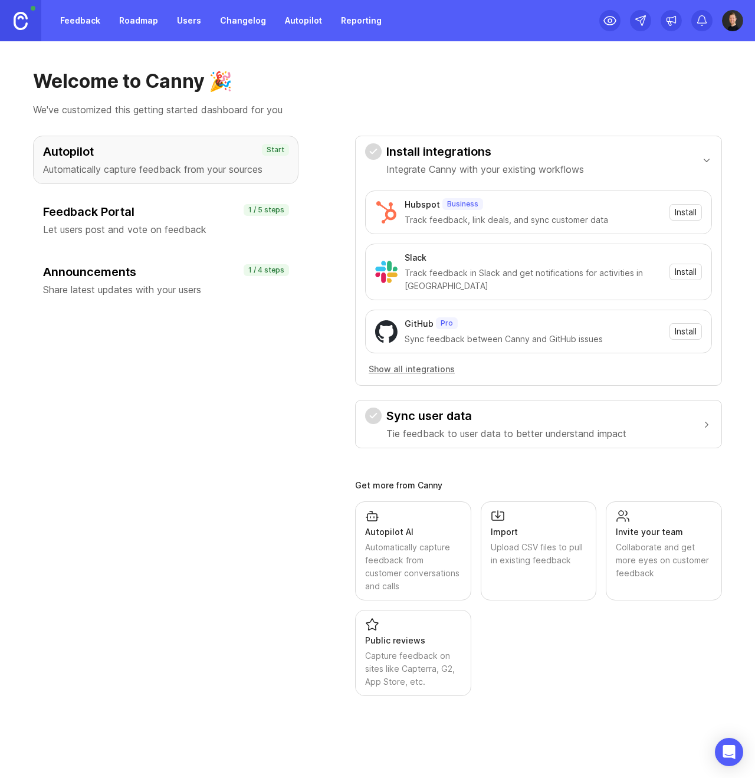
click at [729, 19] on img at bounding box center [732, 20] width 21 height 21
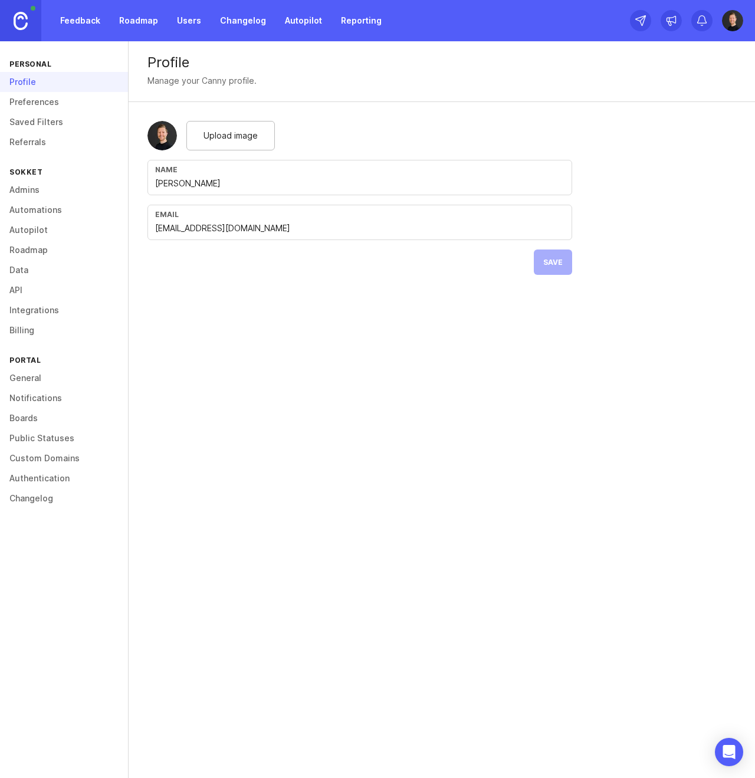
click at [15, 97] on link "Preferences" at bounding box center [64, 102] width 128 height 20
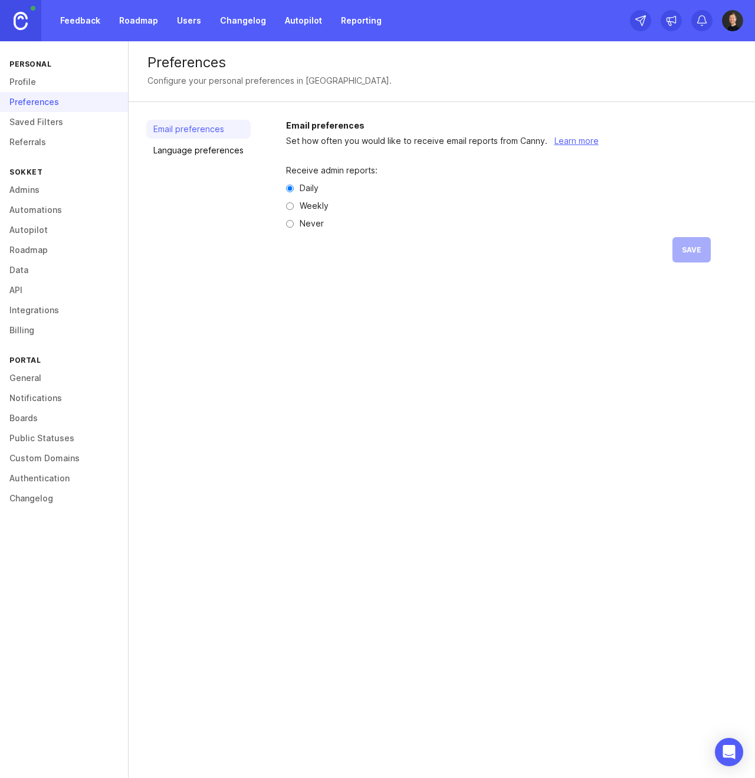
click at [43, 122] on link "Saved Filters" at bounding box center [64, 122] width 128 height 20
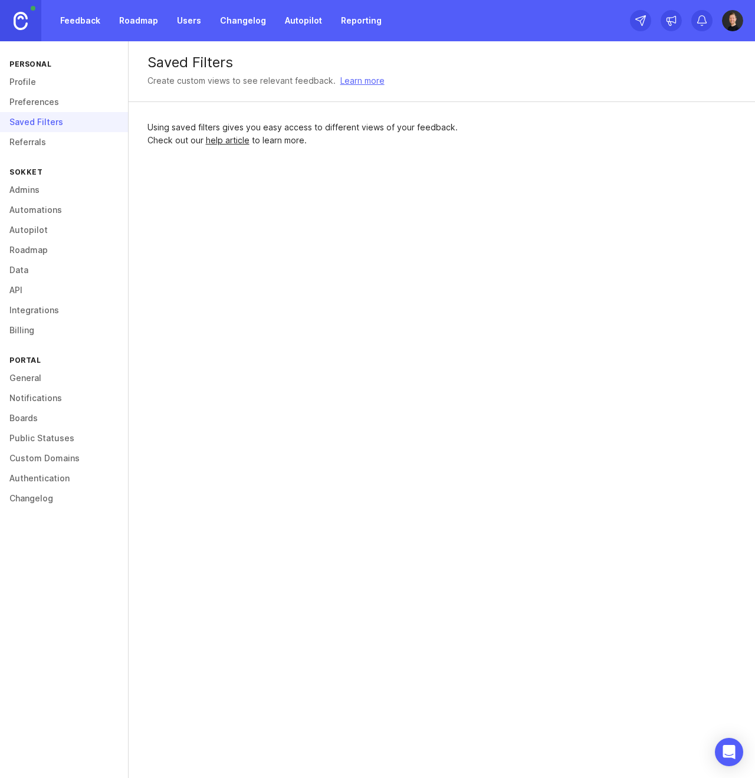
click at [46, 164] on div "Sokket" at bounding box center [64, 172] width 128 height 16
click at [729, 15] on img at bounding box center [732, 20] width 21 height 21
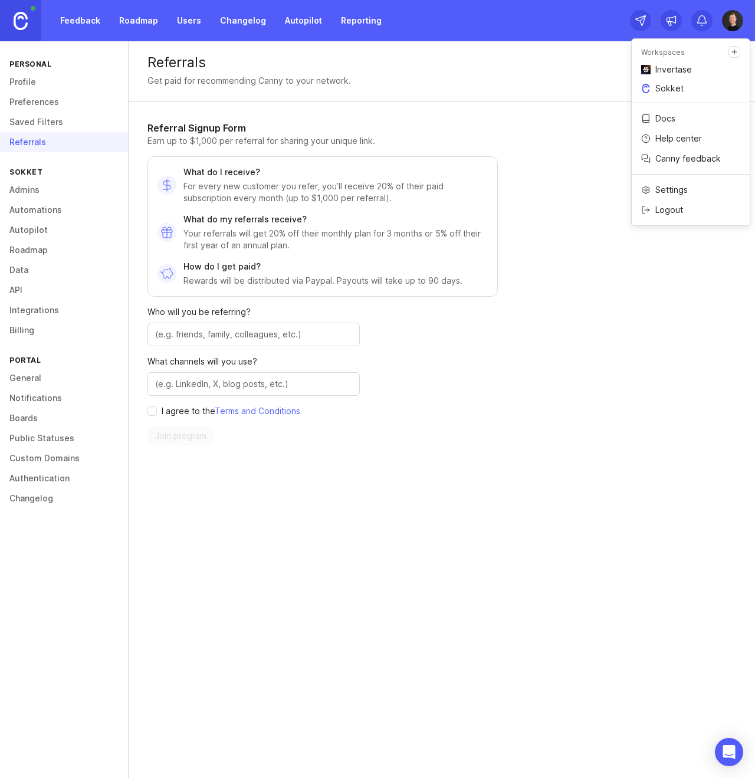
click at [642, 85] on img at bounding box center [645, 88] width 9 height 9
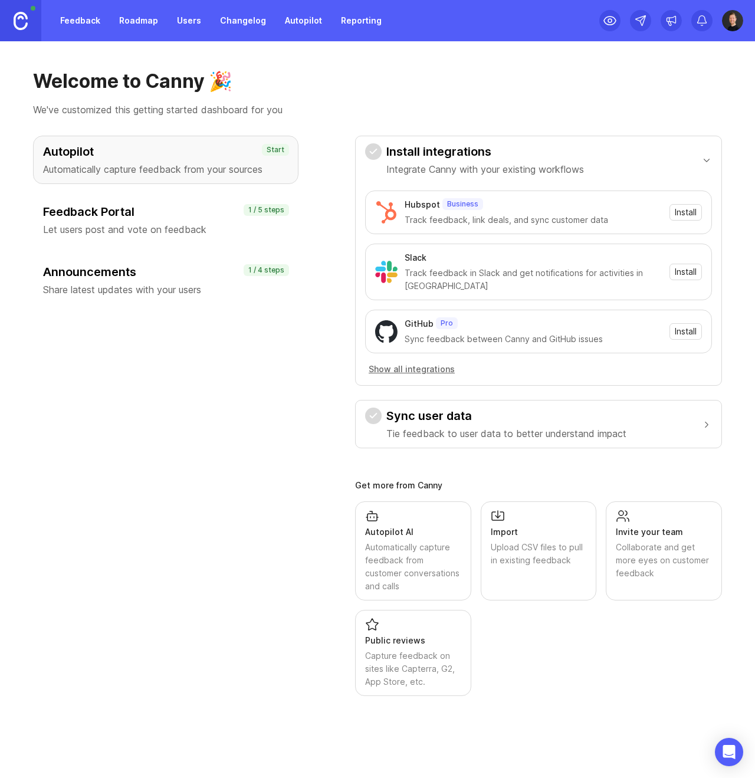
click at [152, 214] on h3 "Feedback Portal" at bounding box center [165, 212] width 245 height 17
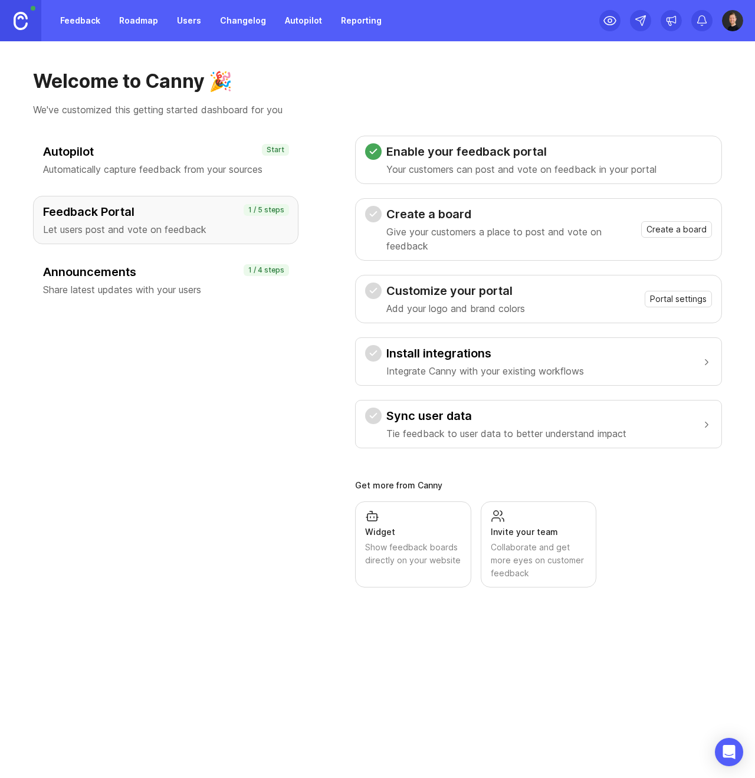
click at [163, 156] on h3 "Autopilot" at bounding box center [165, 151] width 245 height 17
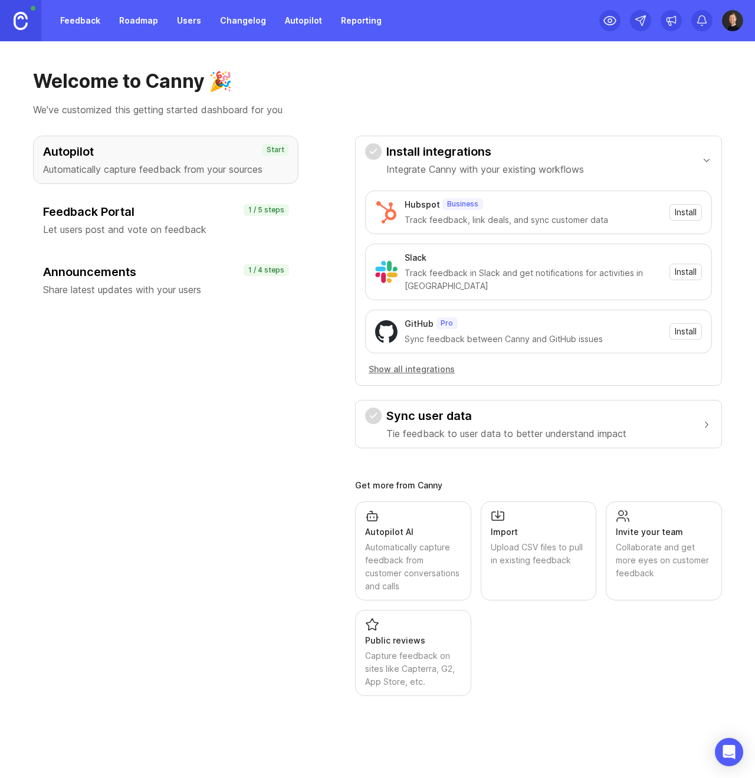
click at [175, 220] on div "Feedback Portal Let users post and vote on feedback" at bounding box center [165, 220] width 245 height 33
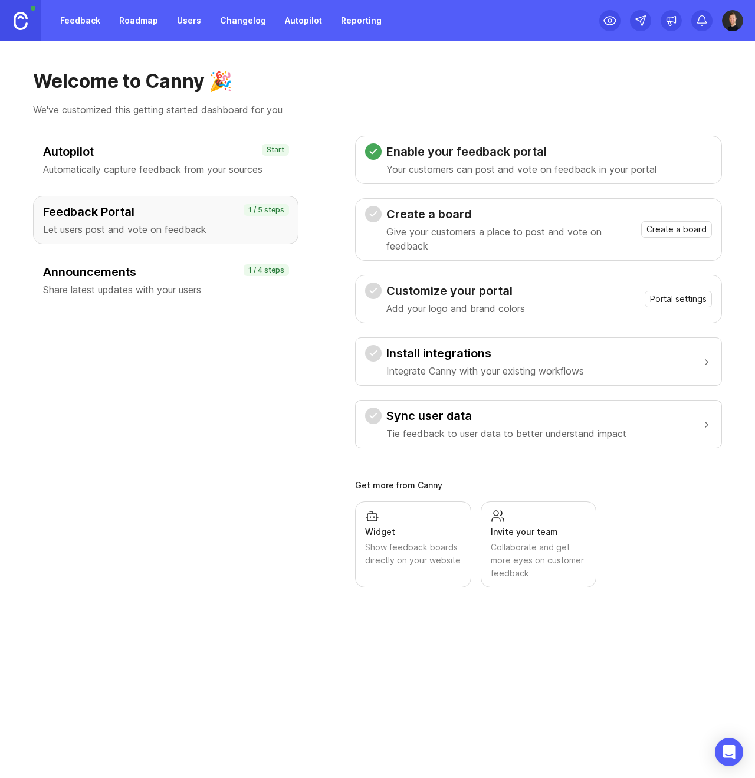
click at [698, 232] on span "Create a board" at bounding box center [677, 230] width 60 height 12
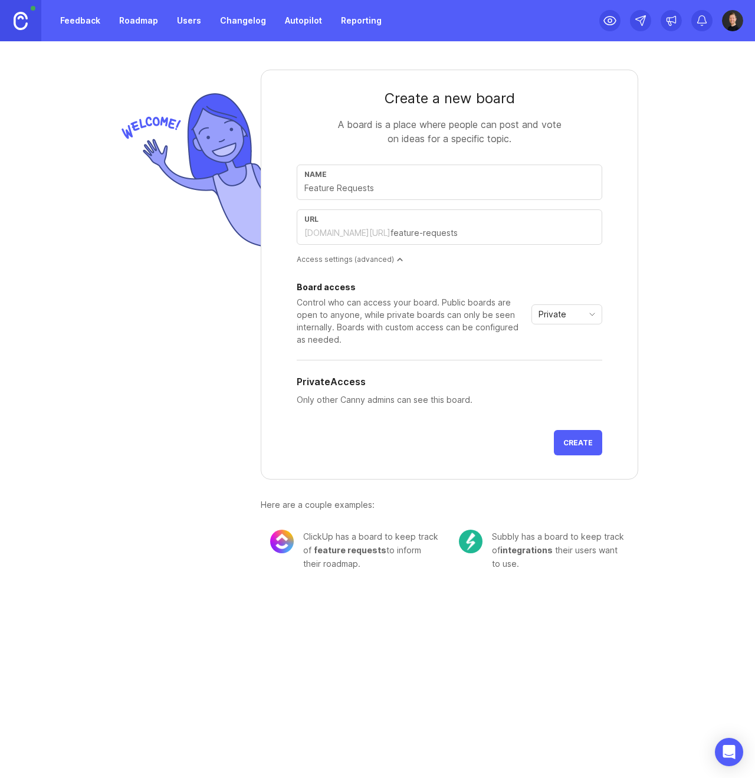
click at [383, 167] on div "Name" at bounding box center [450, 182] width 306 height 35
click at [417, 185] on input "text" at bounding box center [449, 188] width 290 height 13
drag, startPoint x: 354, startPoint y: 127, endPoint x: 513, endPoint y: 120, distance: 159.5
click at [513, 120] on div "A board is a place where people can post and vote on ideas for a specific topic." at bounding box center [450, 131] width 236 height 28
click at [514, 120] on div "A board is a place where people can post and vote on ideas for a specific topic." at bounding box center [450, 131] width 236 height 28
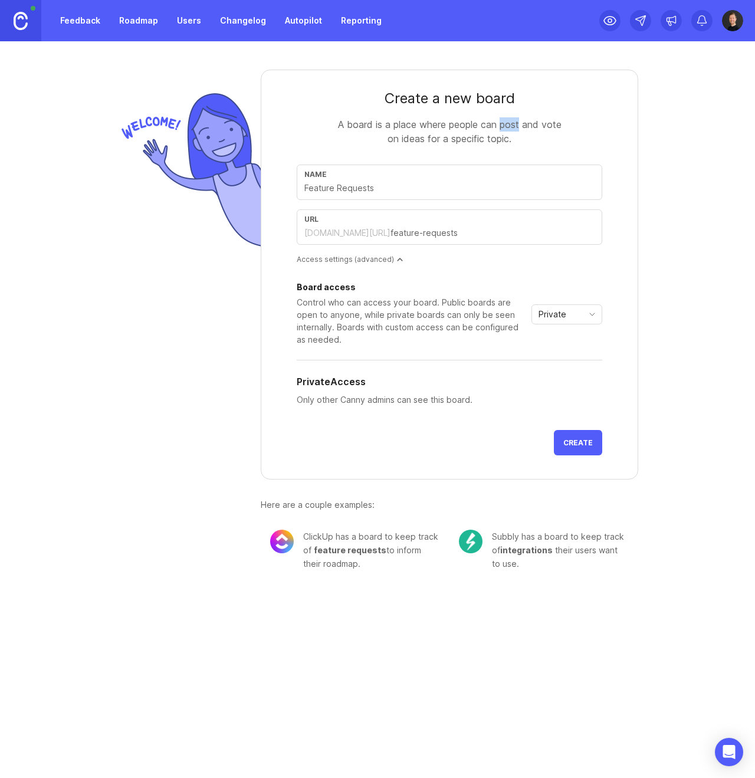
click at [514, 120] on div "A board is a place where people can post and vote on ideas for a specific topic." at bounding box center [450, 131] width 236 height 28
click at [493, 139] on div "A board is a place where people can post and vote on ideas for a specific topic." at bounding box center [450, 131] width 236 height 28
click at [428, 182] on input "text" at bounding box center [449, 188] width 290 height 13
type input "F"
type input "f"
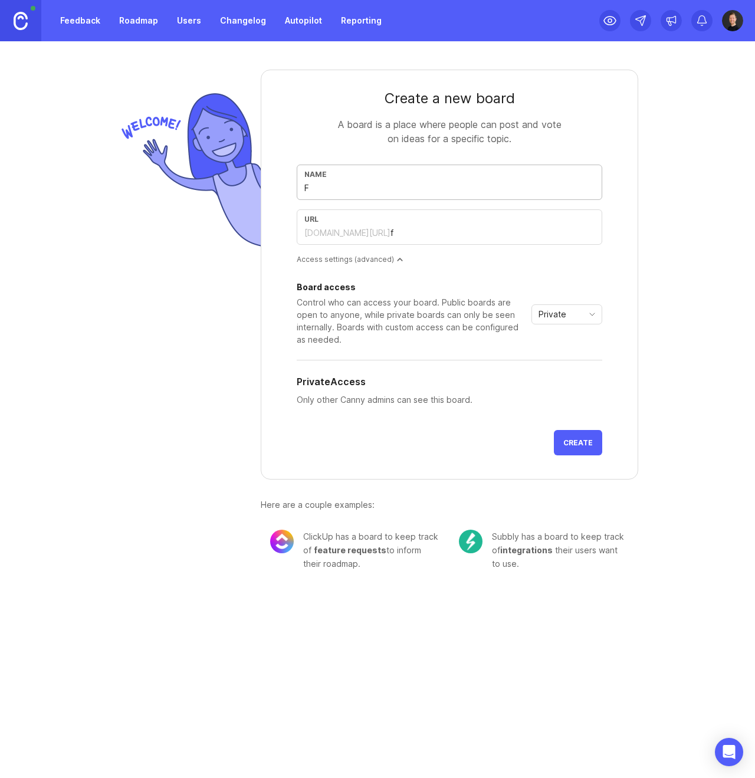
type input "Fe"
type input "fe"
type input "Fea"
type input "fea"
type input "Feat"
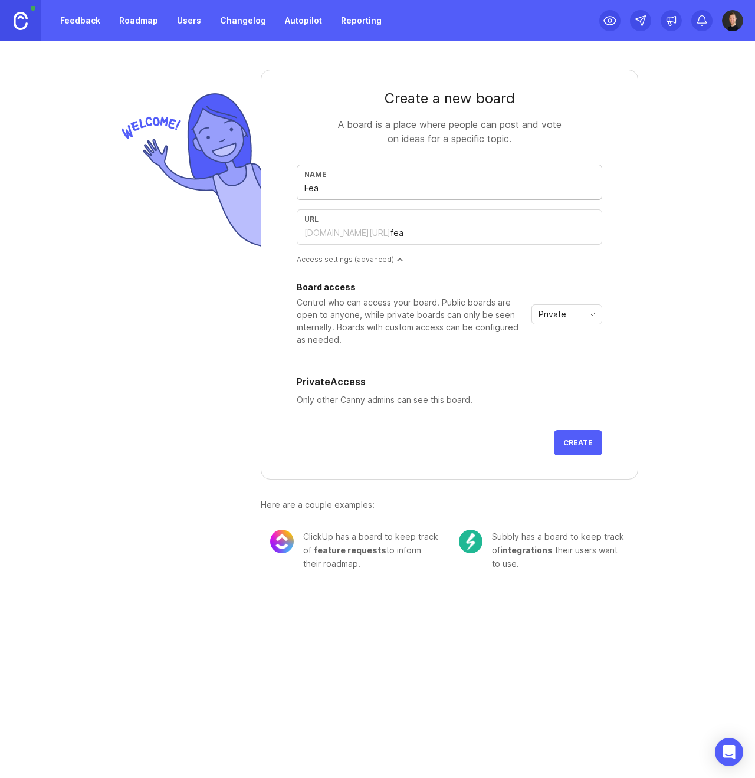
type input "feat"
type input "Featu"
type input "featu"
type input "Featur"
type input "featur"
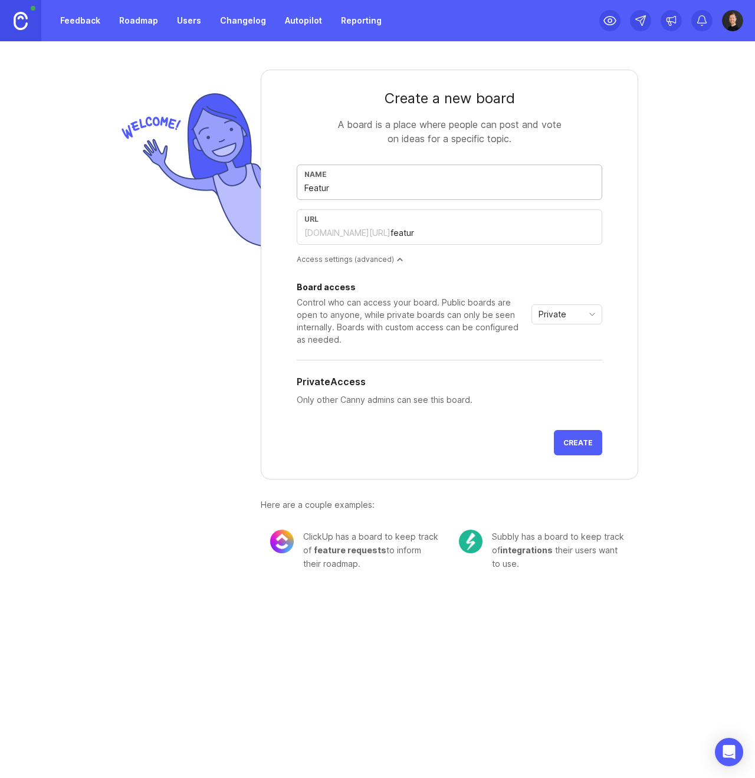
type input "Feature"
type input "feature"
type input "Feature R"
type input "feature-r"
type input "Feature Re"
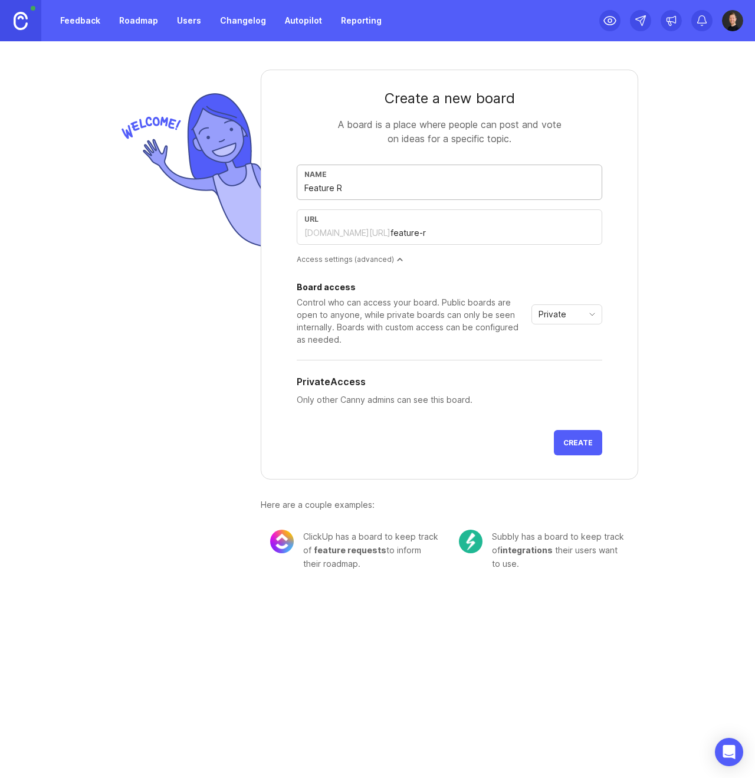
type input "feature-re"
type input "Feature Req"
type input "feature-req"
type input "Feature Requ"
type input "feature-requ"
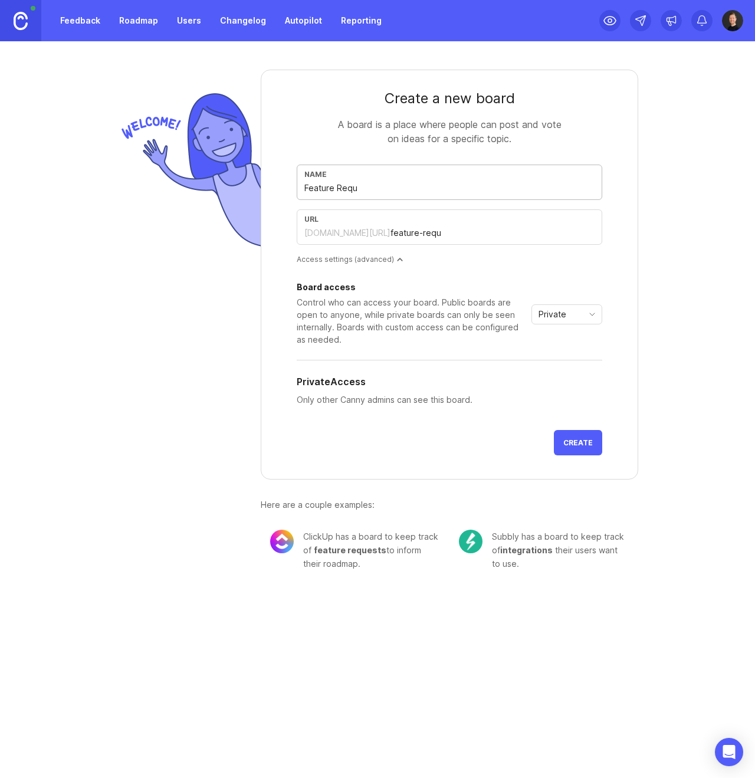
type input "Feature Reque"
type input "feature-reque"
type input "Feature Reques"
type input "feature-reques"
type input "Feature Request"
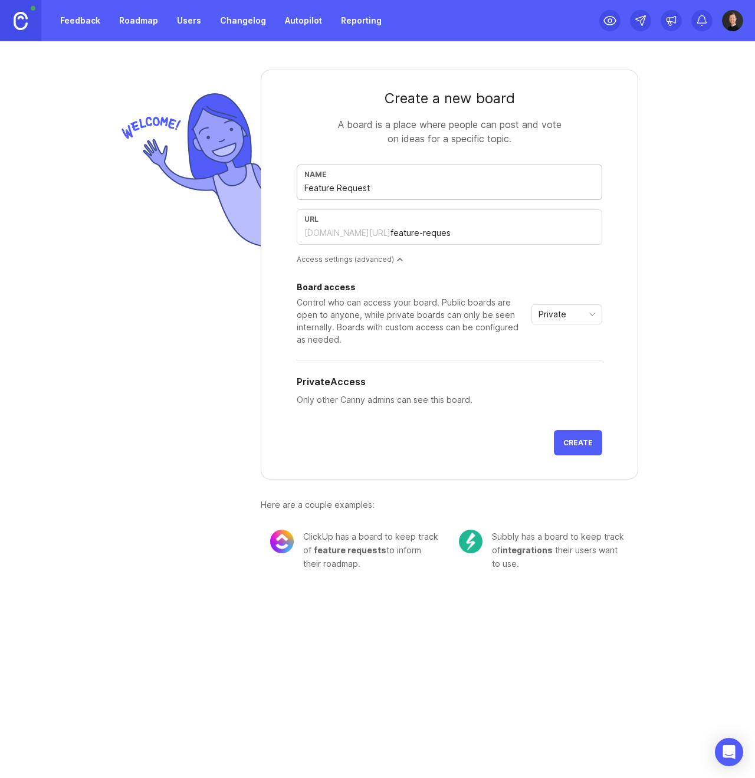
type input "feature-request"
type input "Feature Requests"
type input "feature-requests"
type input "Feature Requests"
click at [392, 262] on div "Access settings (advanced)" at bounding box center [450, 259] width 306 height 10
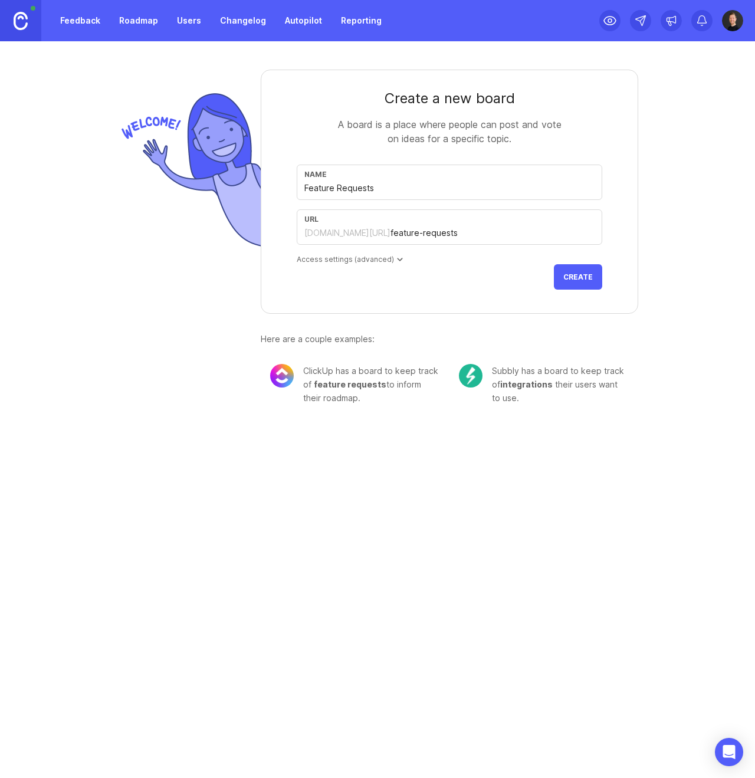
click at [392, 262] on div "Access settings (advanced)" at bounding box center [450, 259] width 306 height 10
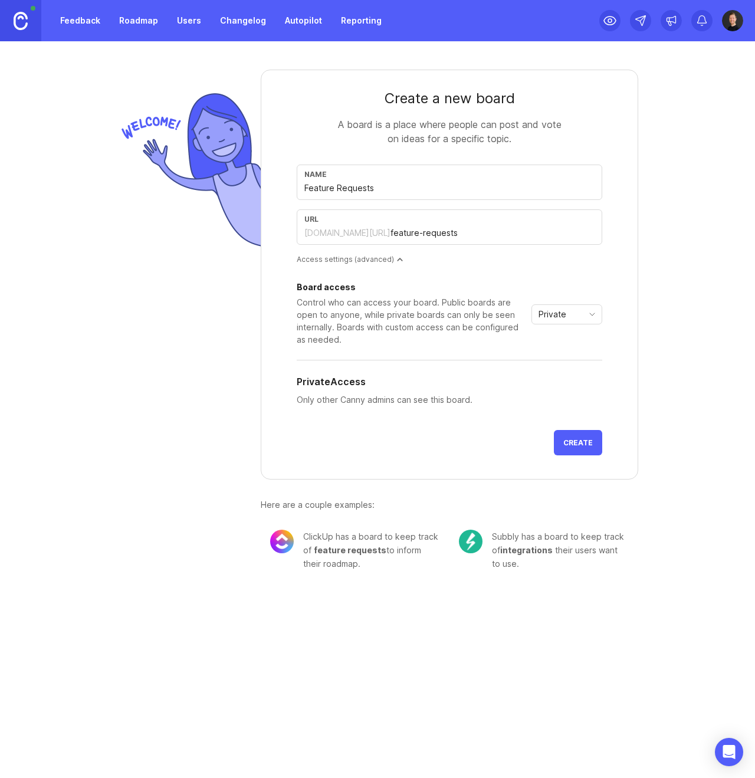
click at [557, 309] on span "Private" at bounding box center [553, 314] width 28 height 13
click at [557, 310] on span "Private" at bounding box center [553, 314] width 28 height 13
click at [564, 444] on button "Create" at bounding box center [578, 442] width 48 height 25
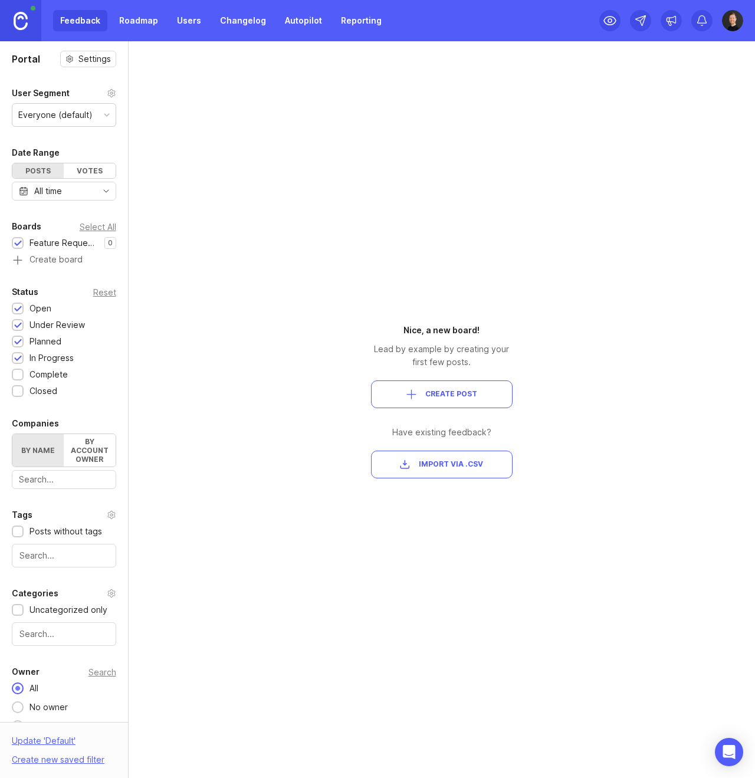
click at [61, 122] on div "Everyone (default)" at bounding box center [55, 115] width 74 height 13
click at [64, 121] on div "Everyone (default)" at bounding box center [55, 115] width 74 height 13
drag, startPoint x: 199, startPoint y: 266, endPoint x: 145, endPoint y: 19, distance: 251.9
click at [199, 262] on div "Portal Settings User Segment Everyone (default) Date Range Posts Votes All time…" at bounding box center [377, 409] width 755 height 737
click at [94, 24] on div "Feedback Roadmap Users Changelog Autopilot Reporting" at bounding box center [221, 20] width 336 height 21
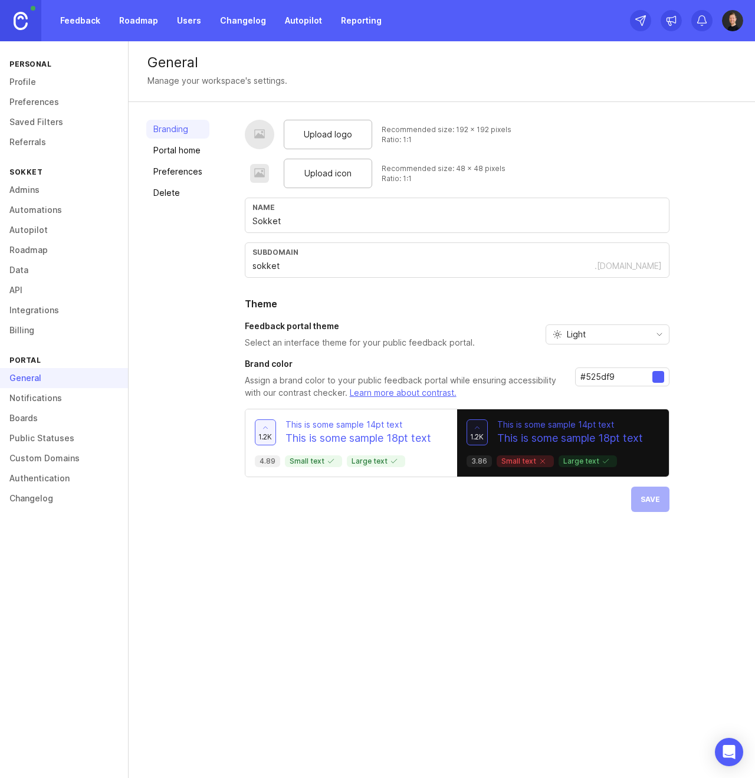
click at [176, 357] on div "Branding Portal home Preferences Delete" at bounding box center [177, 316] width 63 height 392
click at [39, 411] on link "Boards" at bounding box center [64, 418] width 128 height 20
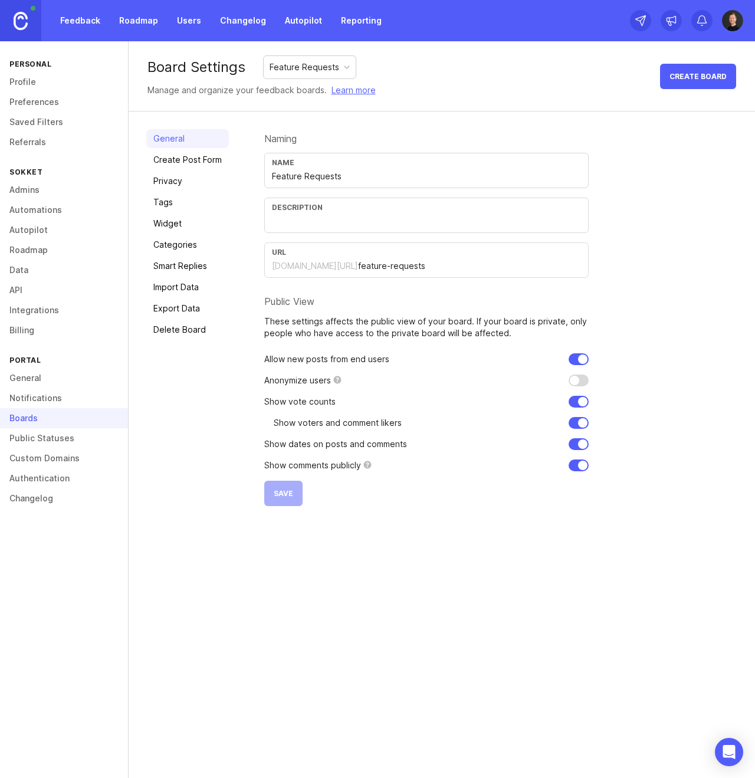
click at [337, 76] on div "Feature Requests" at bounding box center [310, 67] width 92 height 22
drag, startPoint x: 341, startPoint y: 71, endPoint x: 541, endPoint y: 61, distance: 200.3
click at [343, 71] on div "Feature Requests" at bounding box center [310, 67] width 92 height 22
click at [325, 221] on input "text" at bounding box center [426, 221] width 309 height 13
click at [301, 224] on input "What would you like to s" at bounding box center [426, 221] width 309 height 13
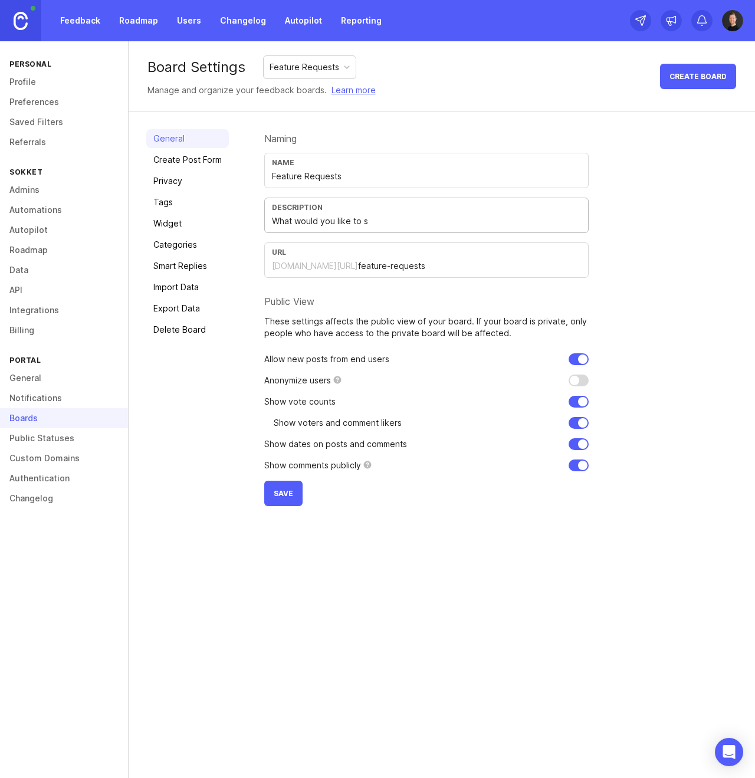
click at [301, 224] on input "What would you like to s" at bounding box center [426, 221] width 309 height 13
click at [294, 219] on input "What would you like to s" at bounding box center [426, 221] width 309 height 13
drag, startPoint x: 295, startPoint y: 220, endPoint x: 510, endPoint y: 234, distance: 215.9
click at [510, 234] on div "Name Feature Requests Description What would you like to s URL [DOMAIN_NAME][UR…" at bounding box center [426, 215] width 325 height 125
type input "What improvements would you like to see in Sokket?"
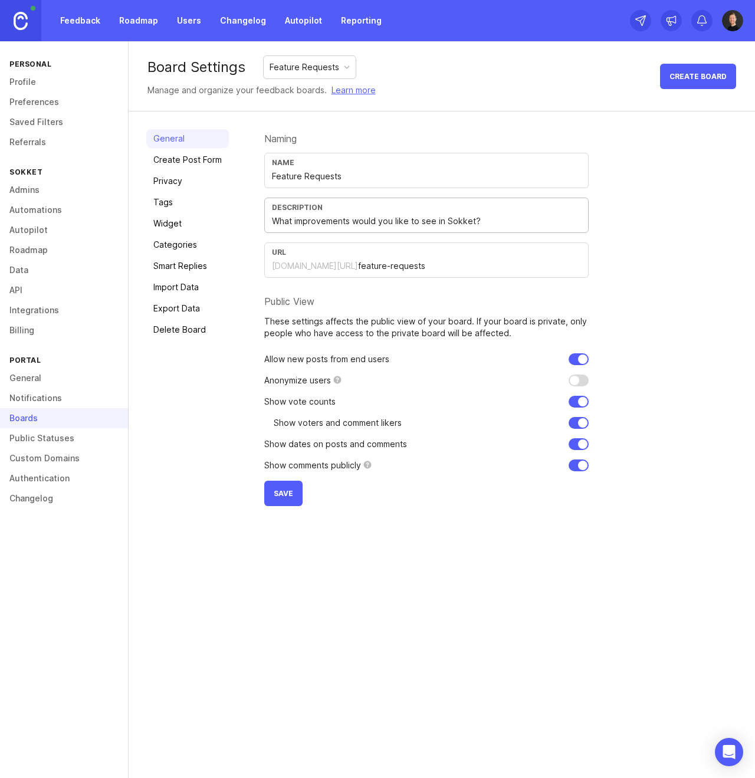
click at [414, 213] on div "Description What improvements would you like to see in Sokket?" at bounding box center [426, 215] width 325 height 35
drag, startPoint x: 423, startPoint y: 221, endPoint x: 441, endPoint y: 225, distance: 19.3
click at [441, 225] on input "What improvements would you like to see in Sokket?" at bounding box center [426, 221] width 309 height 13
drag, startPoint x: 443, startPoint y: 221, endPoint x: 352, endPoint y: 220, distance: 90.9
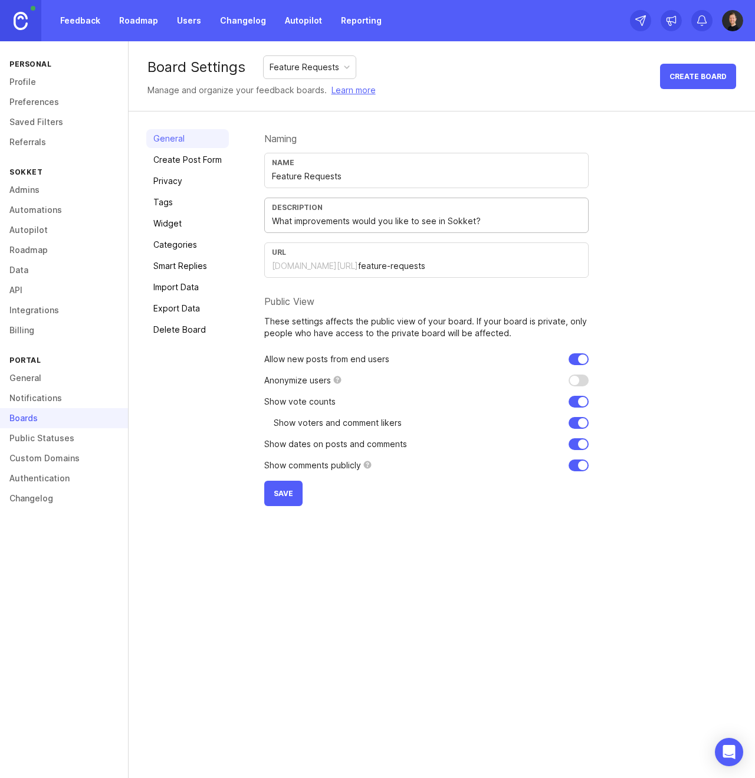
click at [352, 220] on input "What improvements would you like to see in Sokket?" at bounding box center [426, 221] width 309 height 13
